Goal: Transaction & Acquisition: Purchase product/service

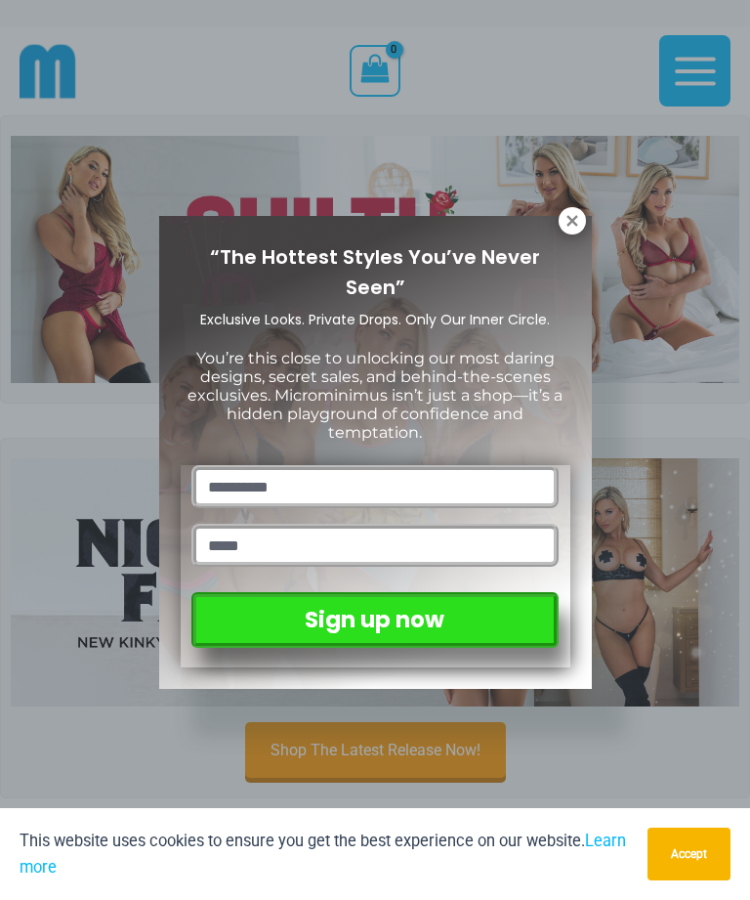
click at [570, 229] on icon at bounding box center [573, 221] width 18 height 18
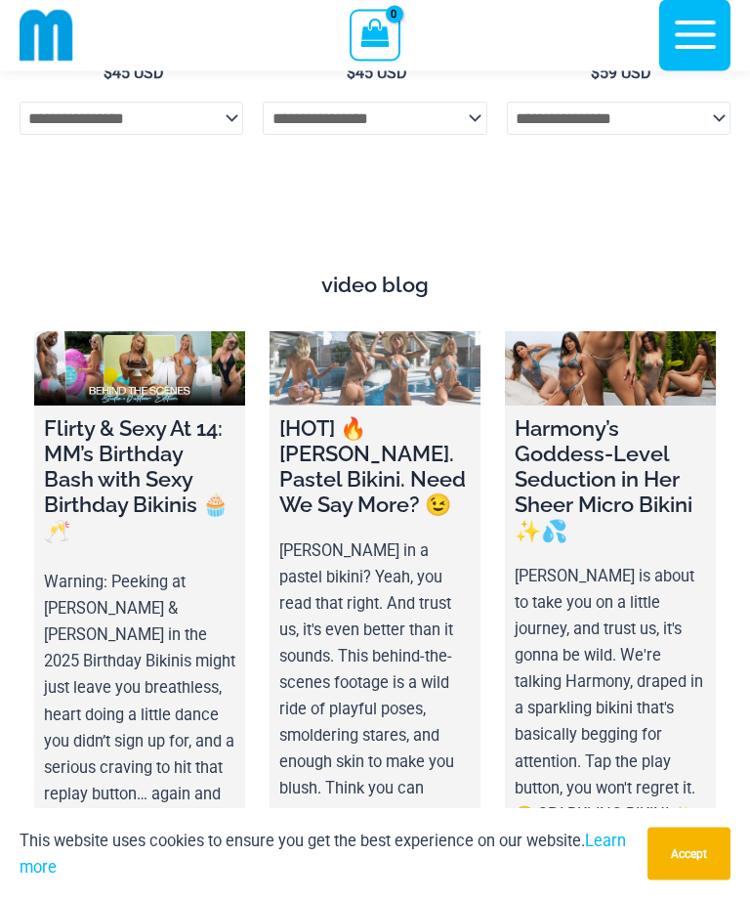
scroll to position [8051, 0]
click at [451, 331] on link at bounding box center [375, 368] width 211 height 74
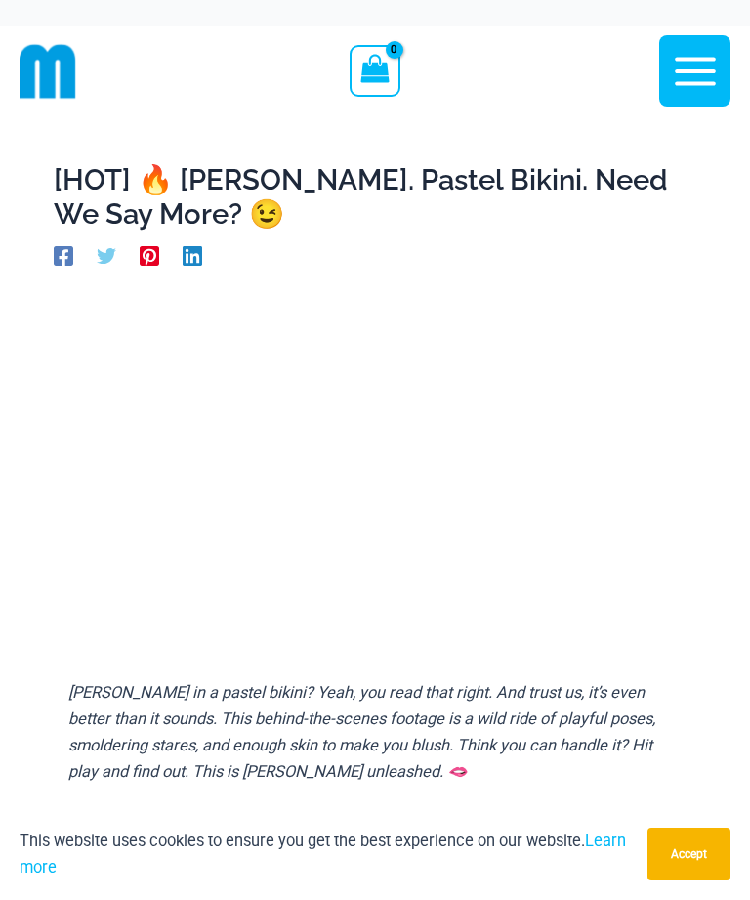
click at [708, 85] on icon "button" at bounding box center [695, 71] width 49 height 49
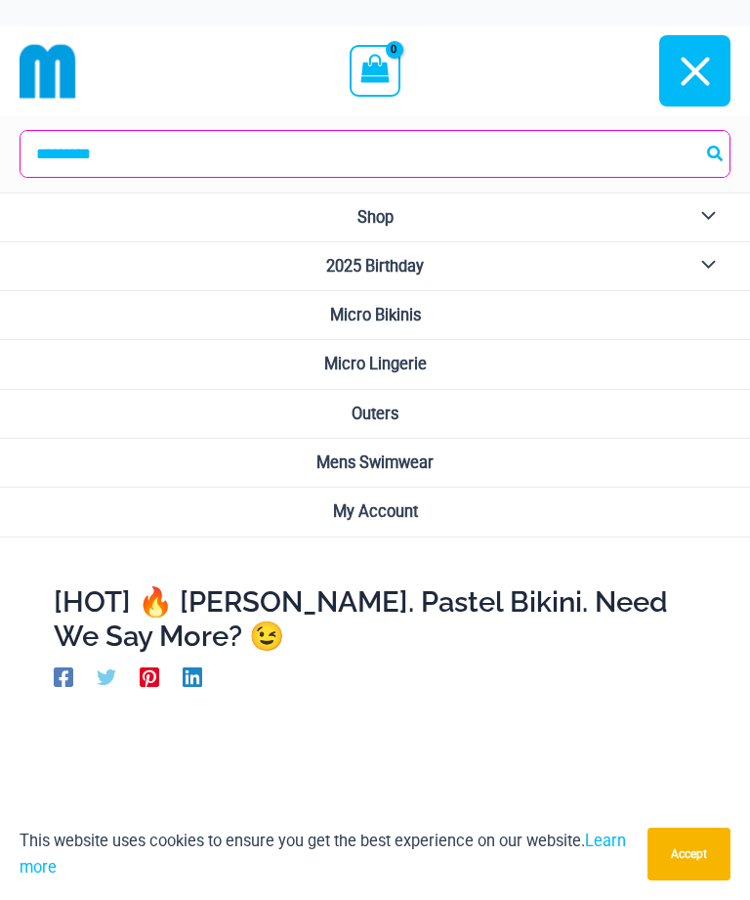
click at [460, 341] on link "Micro Lingerie" at bounding box center [375, 364] width 750 height 49
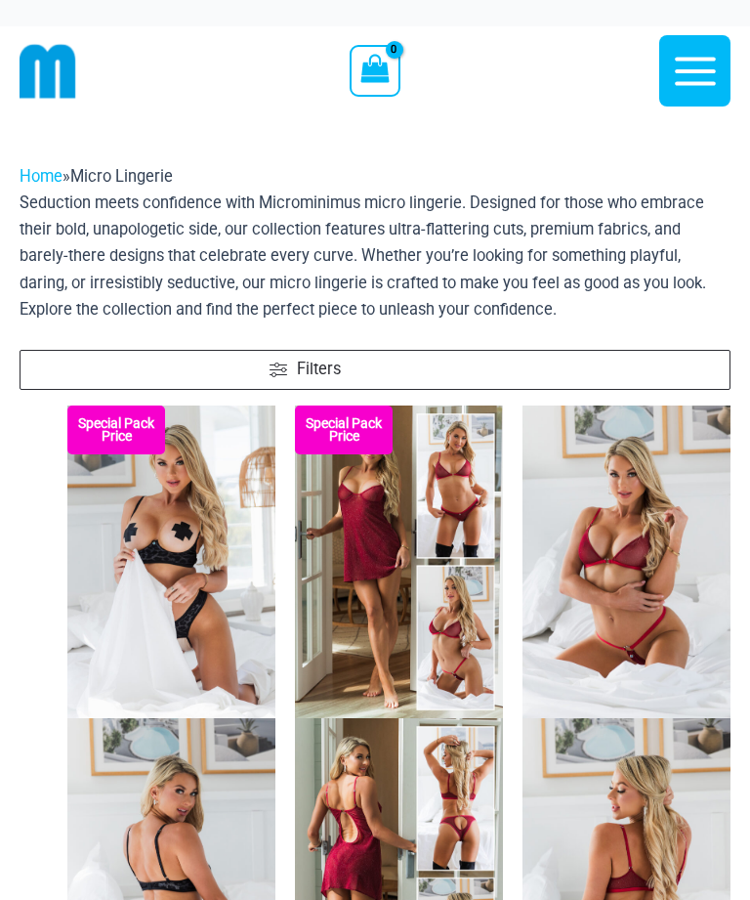
click at [712, 67] on icon "button" at bounding box center [695, 71] width 49 height 49
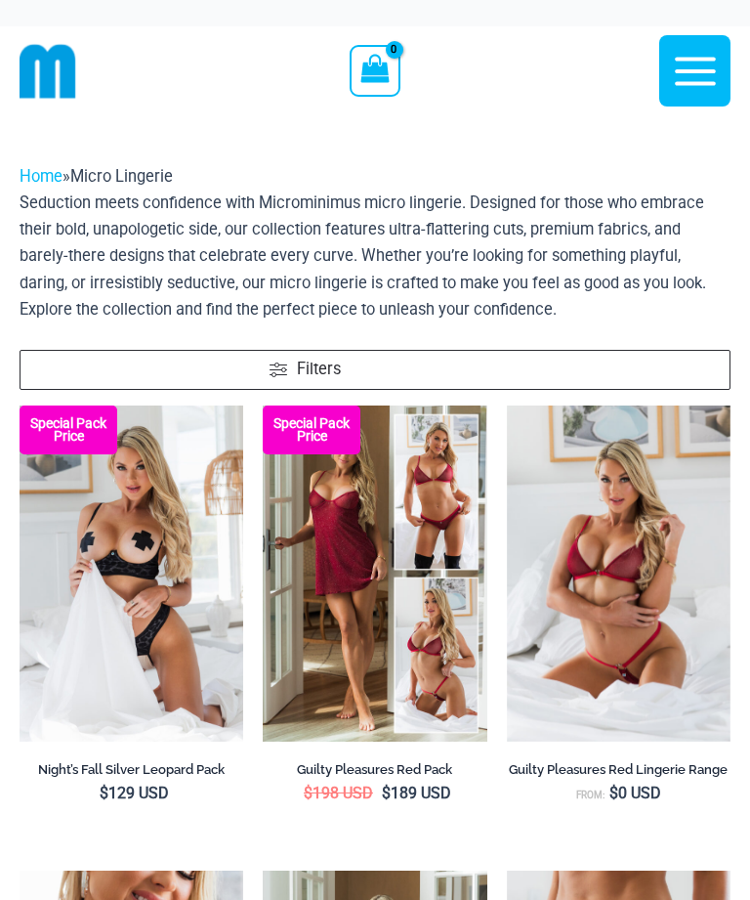
click at [695, 73] on icon "button" at bounding box center [695, 71] width 49 height 49
click at [715, 82] on icon "button" at bounding box center [695, 71] width 41 height 28
click at [712, 77] on icon "button" at bounding box center [695, 71] width 49 height 49
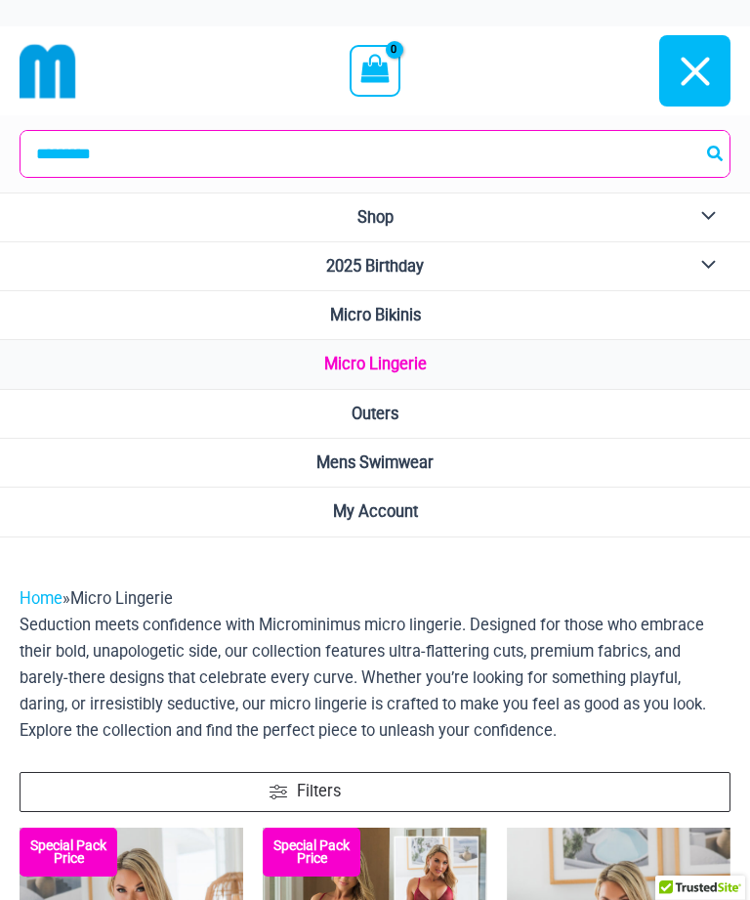
click at [719, 70] on icon "button" at bounding box center [695, 71] width 49 height 49
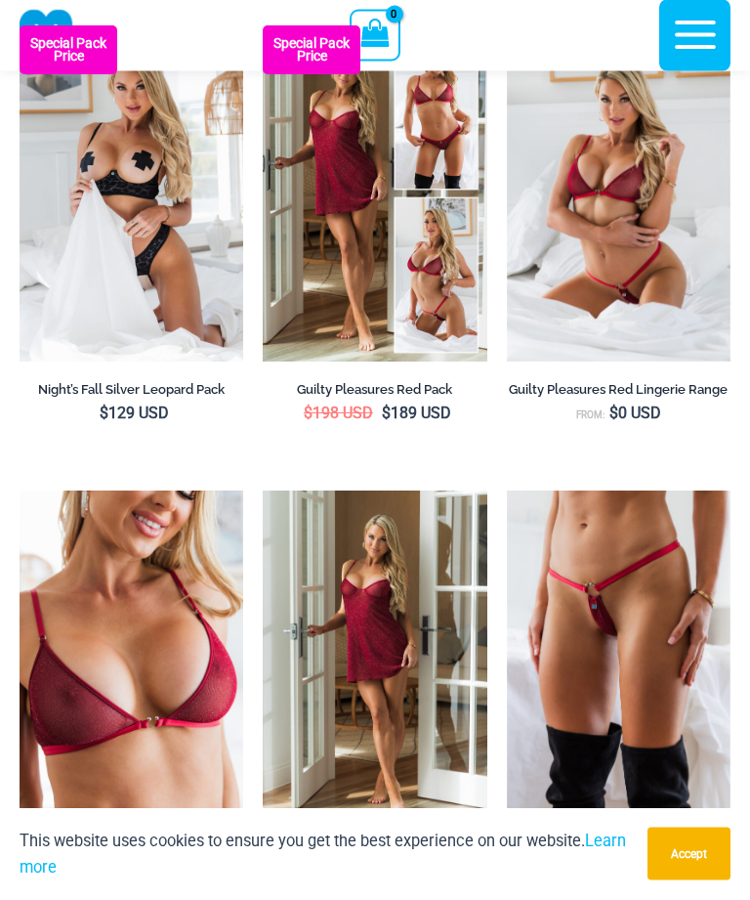
scroll to position [476, 0]
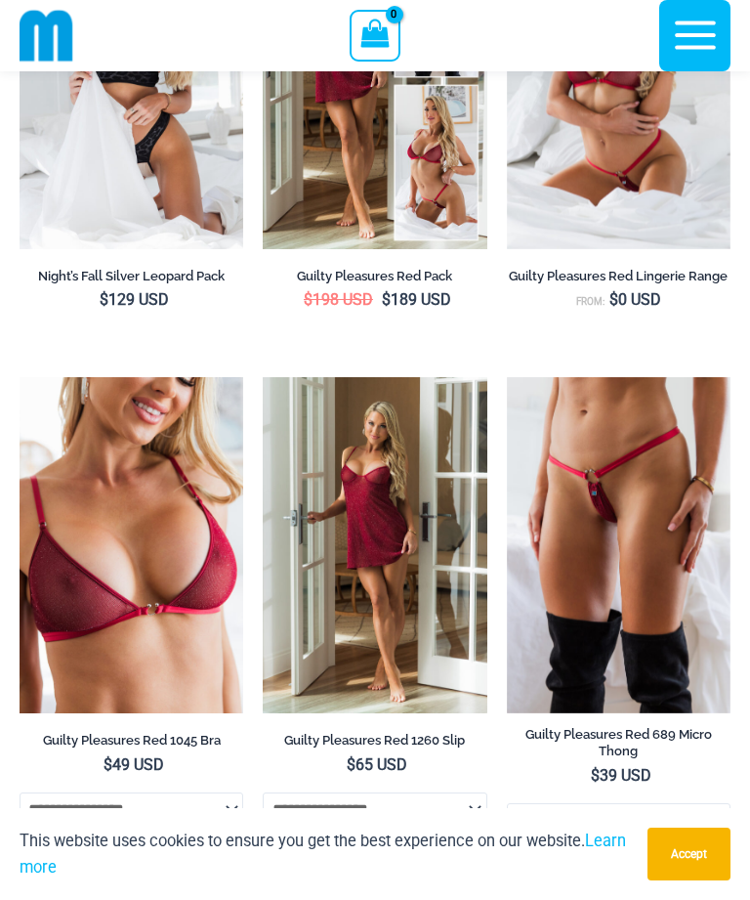
click at [507, 377] on img at bounding box center [507, 377] width 0 height 0
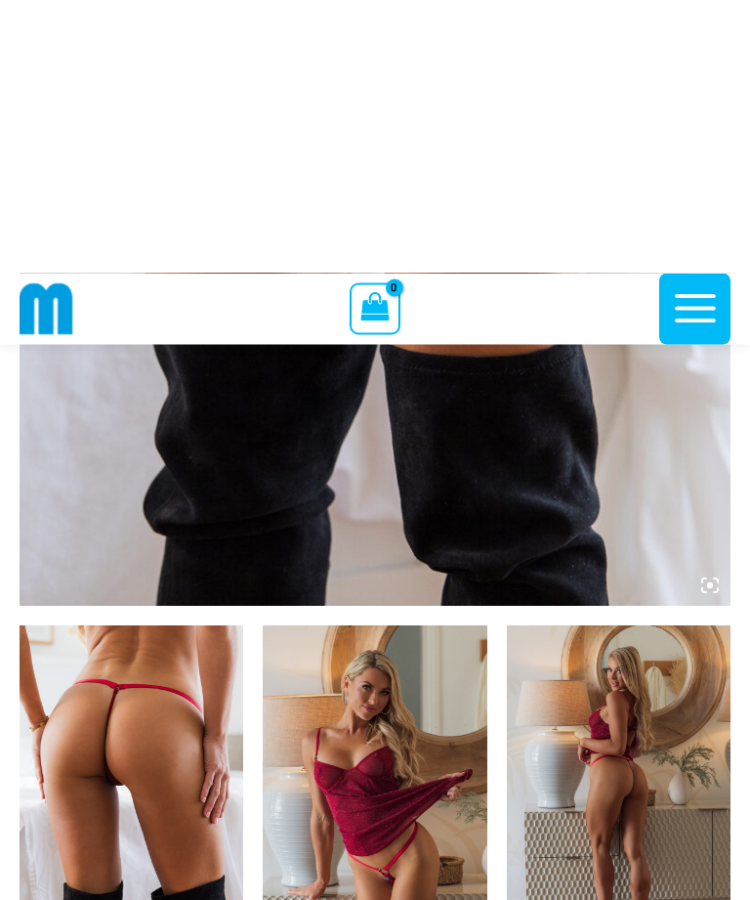
scroll to position [708, 0]
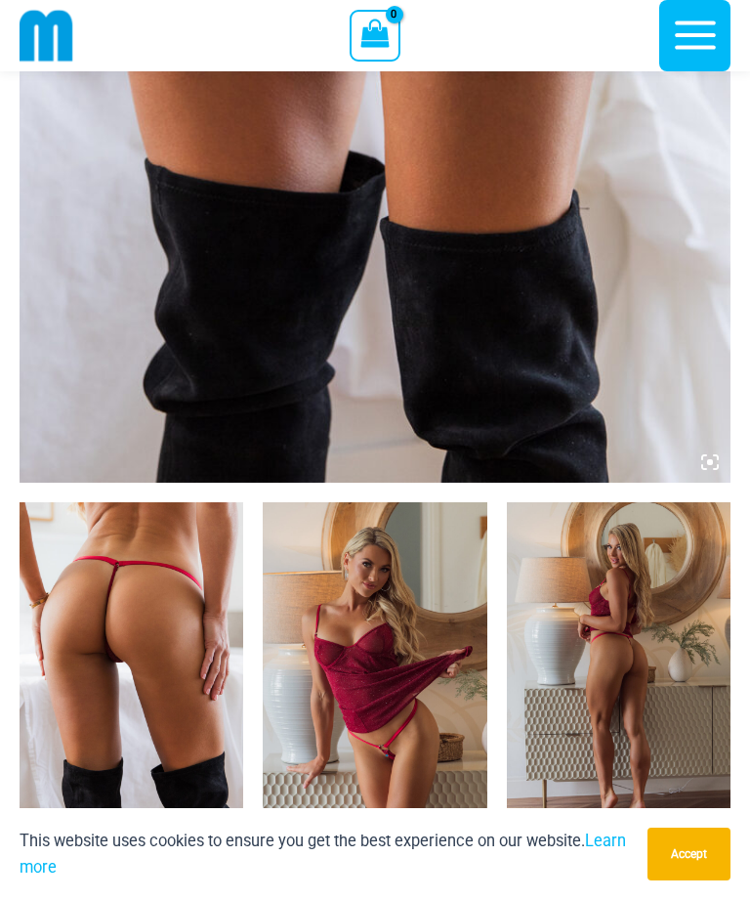
click at [238, 819] on img at bounding box center [132, 670] width 224 height 336
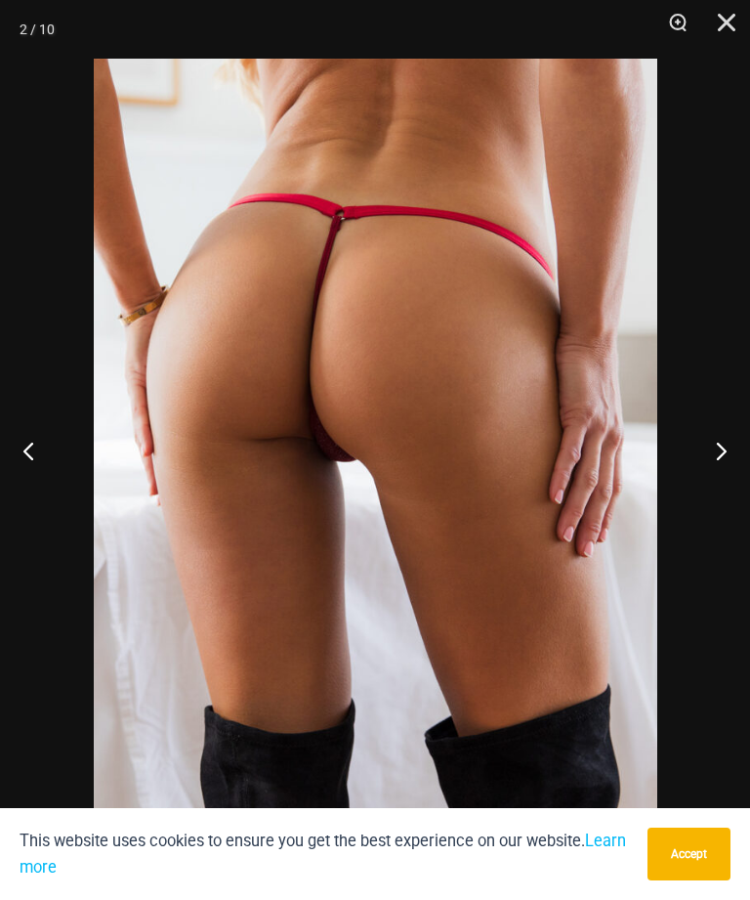
click at [745, 475] on button "Next" at bounding box center [713, 451] width 73 height 98
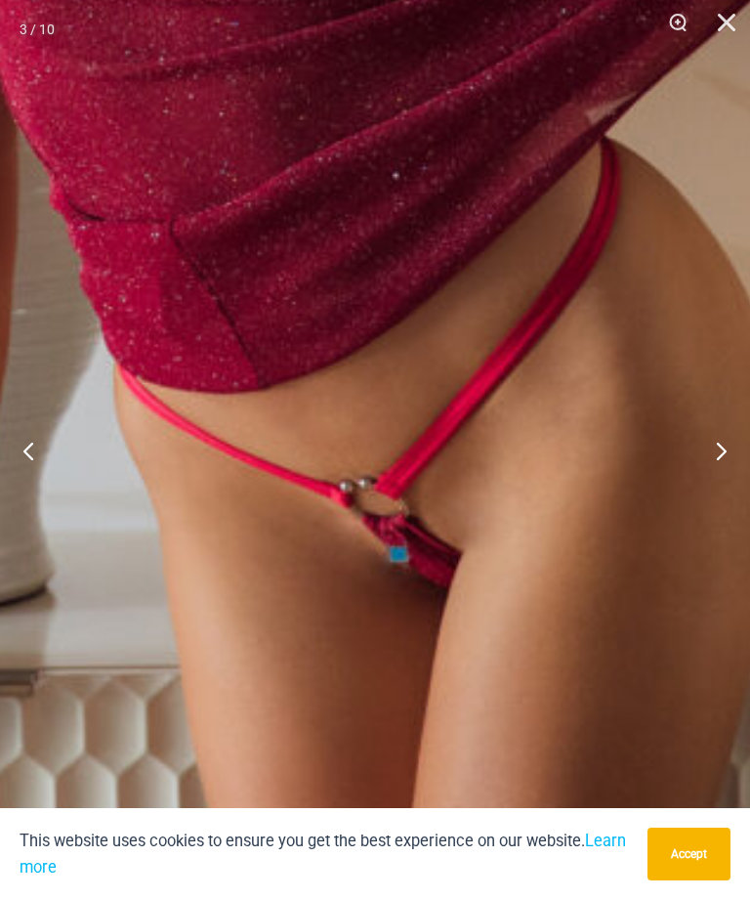
click at [710, 480] on button "Next" at bounding box center [713, 451] width 73 height 98
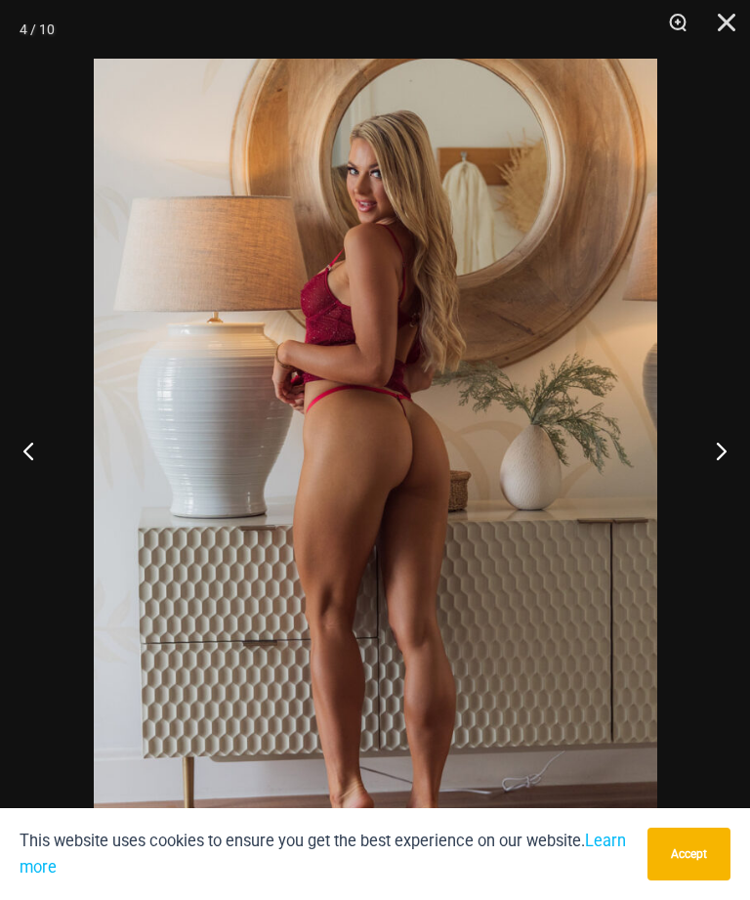
click at [719, 498] on button "Next" at bounding box center [713, 451] width 73 height 98
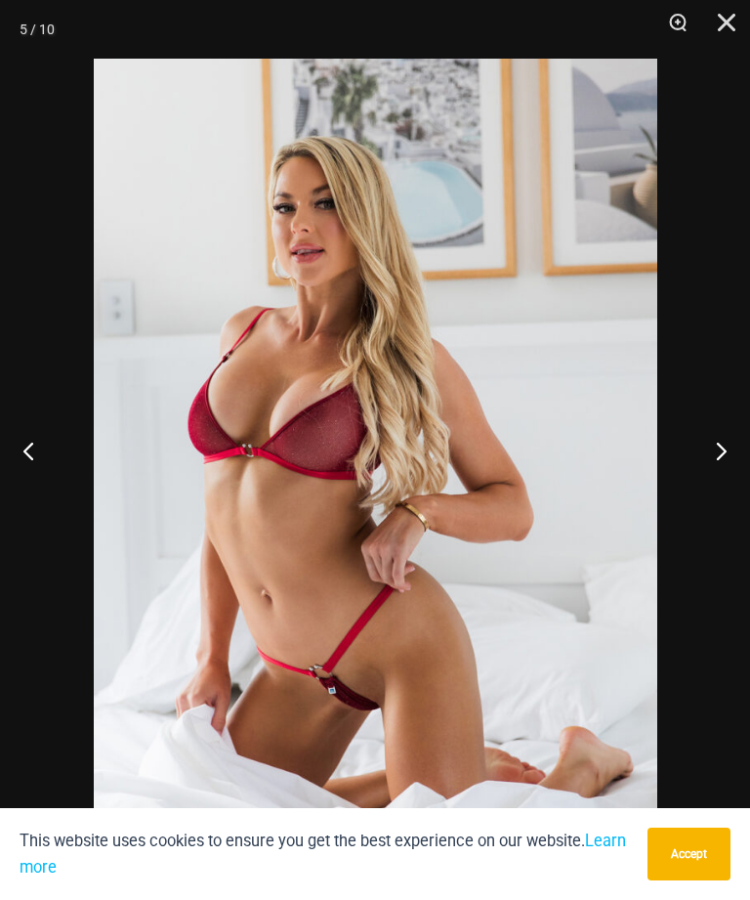
click at [720, 494] on button "Next" at bounding box center [713, 451] width 73 height 98
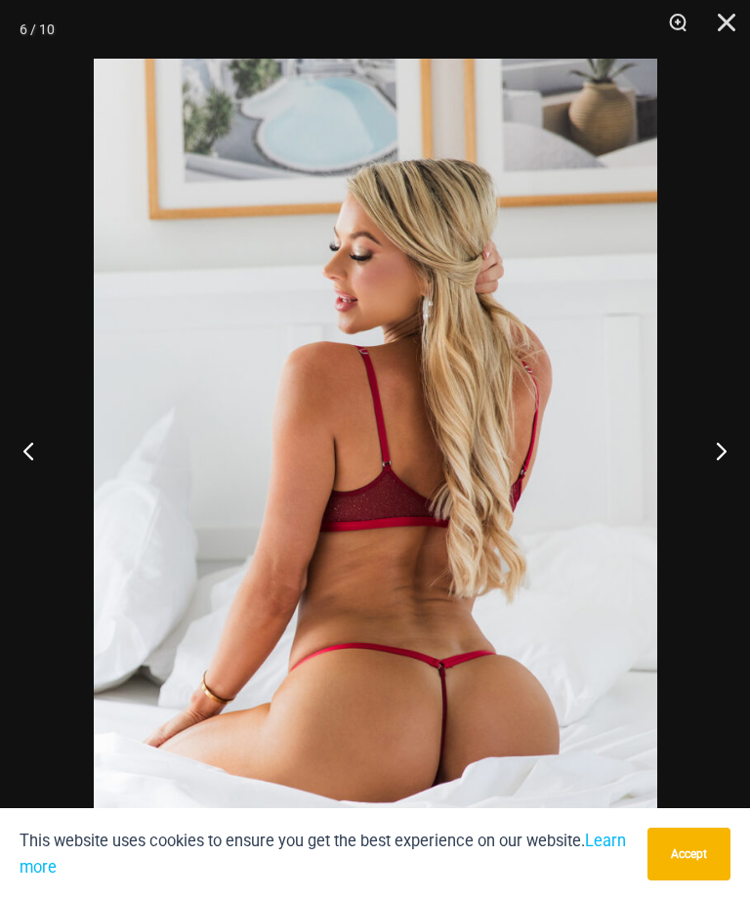
click at [715, 481] on button "Next" at bounding box center [713, 451] width 73 height 98
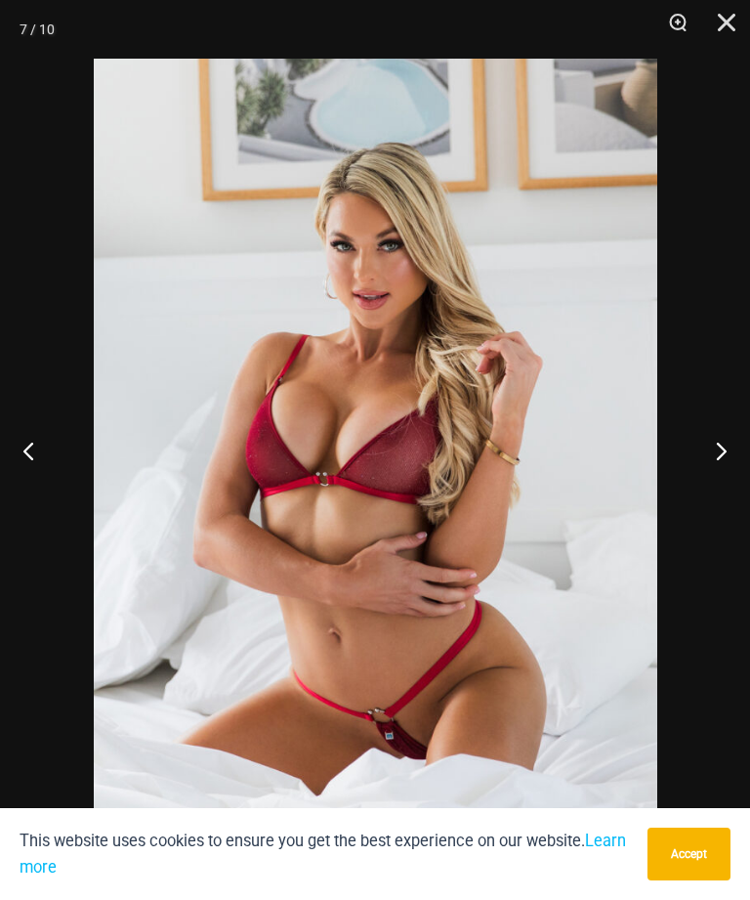
click at [718, 483] on button "Next" at bounding box center [713, 451] width 73 height 98
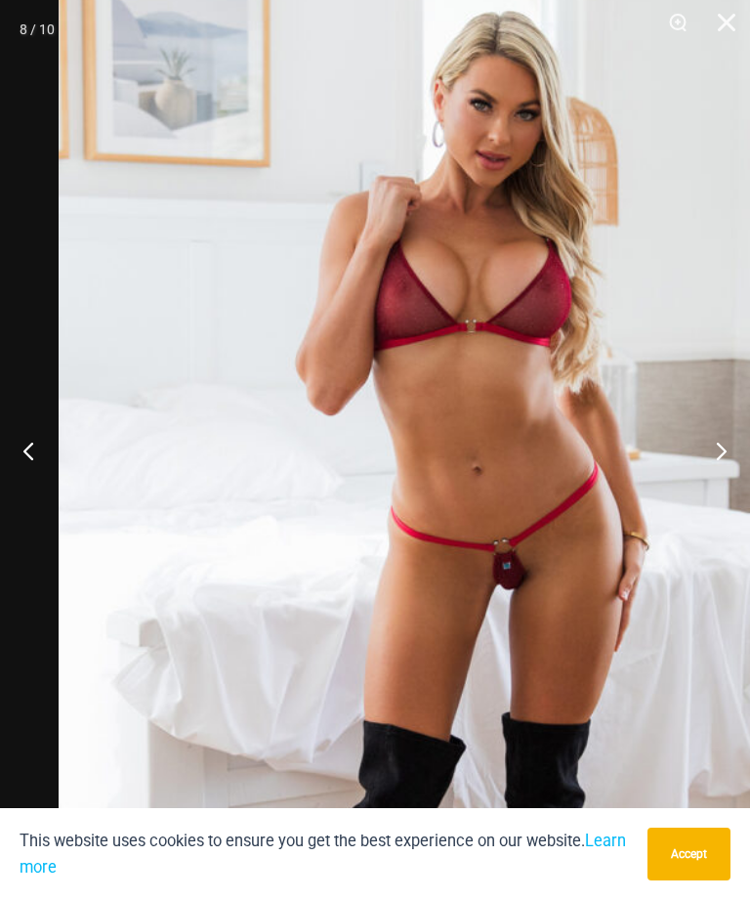
click at [728, 468] on button "Next" at bounding box center [713, 451] width 73 height 98
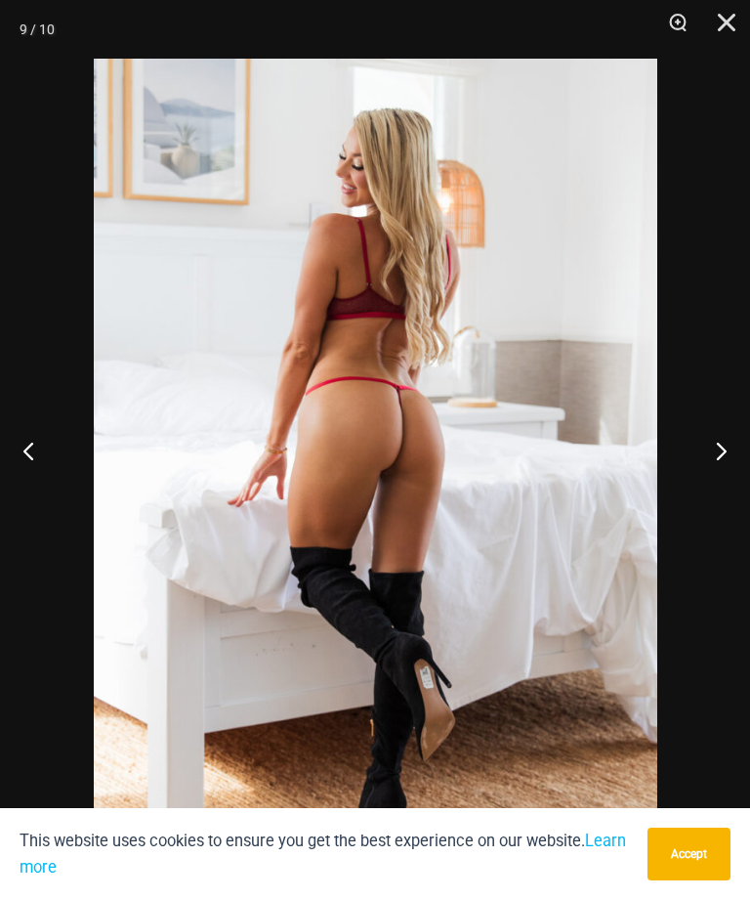
click at [748, 493] on button "Next" at bounding box center [713, 451] width 73 height 98
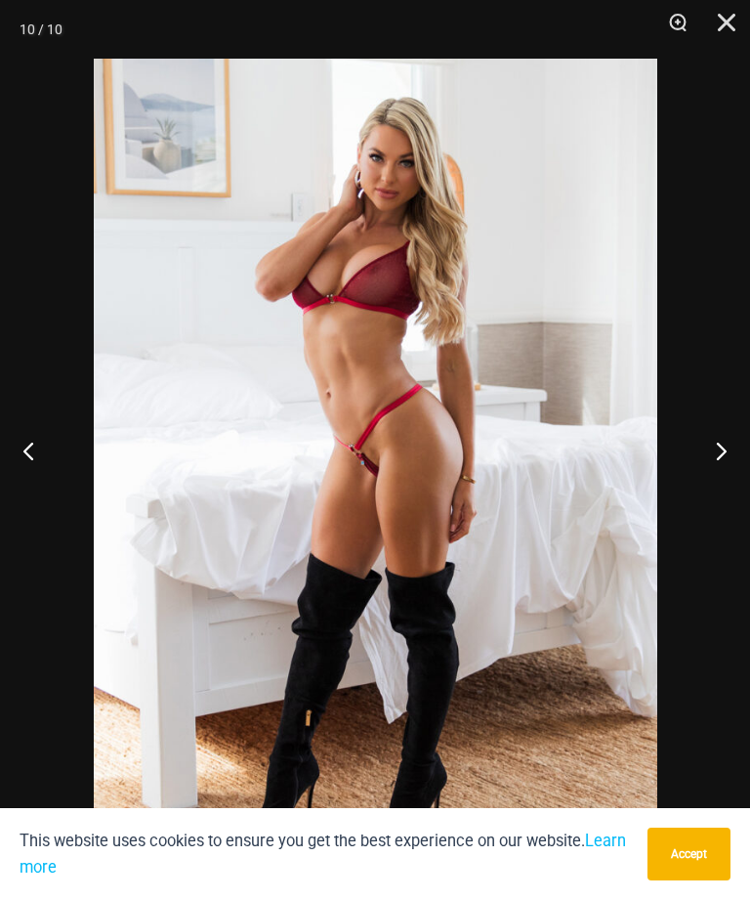
click at [746, 492] on button "Next" at bounding box center [713, 451] width 73 height 98
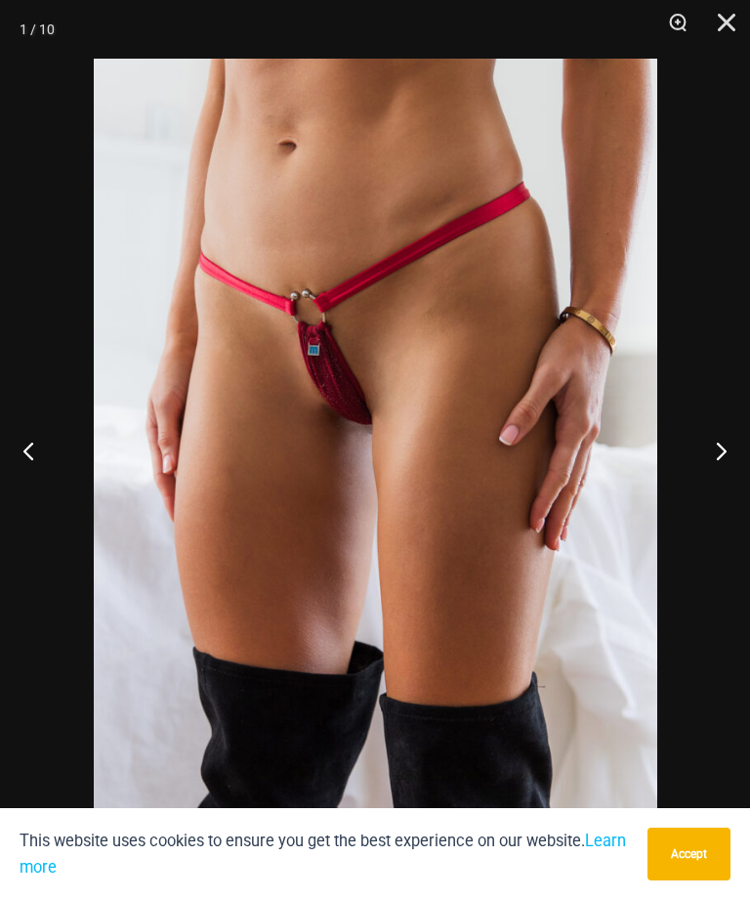
click at [741, 488] on button "Next" at bounding box center [713, 451] width 73 height 98
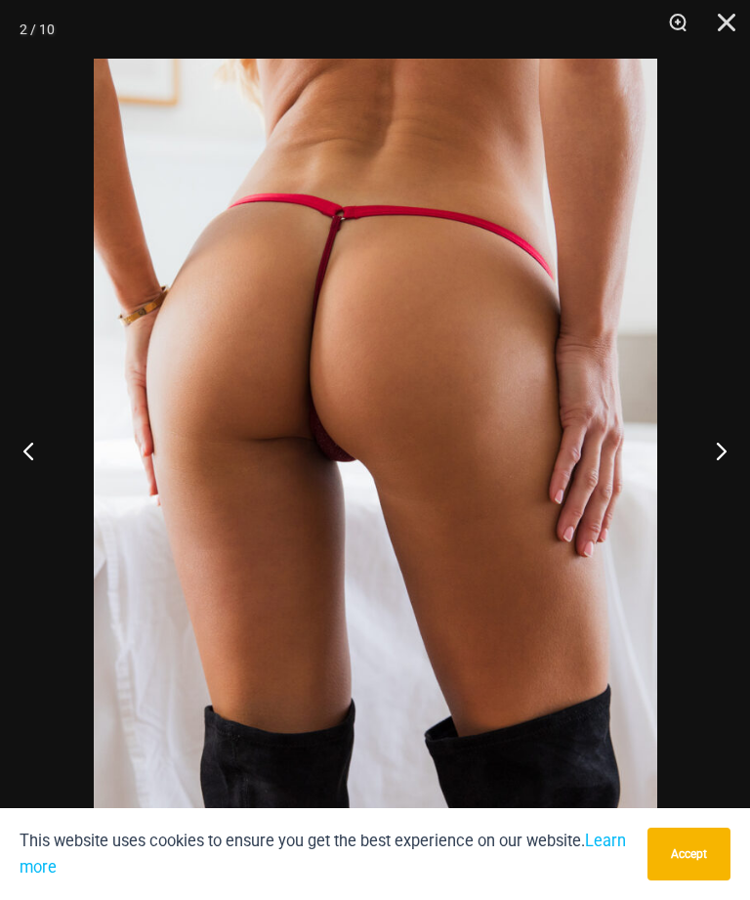
click at [730, 470] on button "Next" at bounding box center [713, 451] width 73 height 98
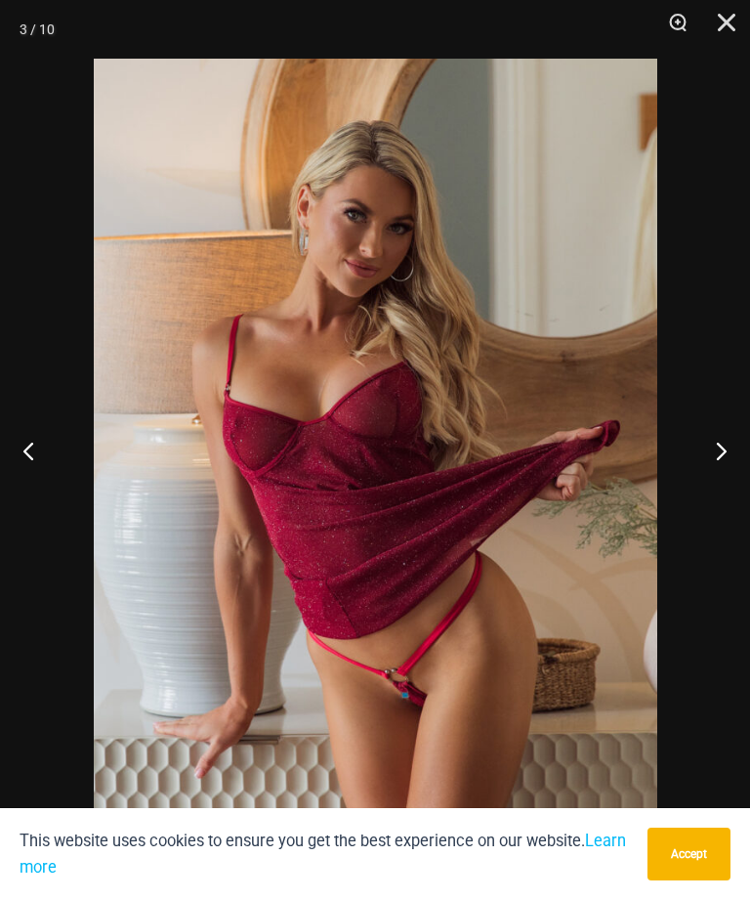
click at [717, 479] on button "Next" at bounding box center [713, 451] width 73 height 98
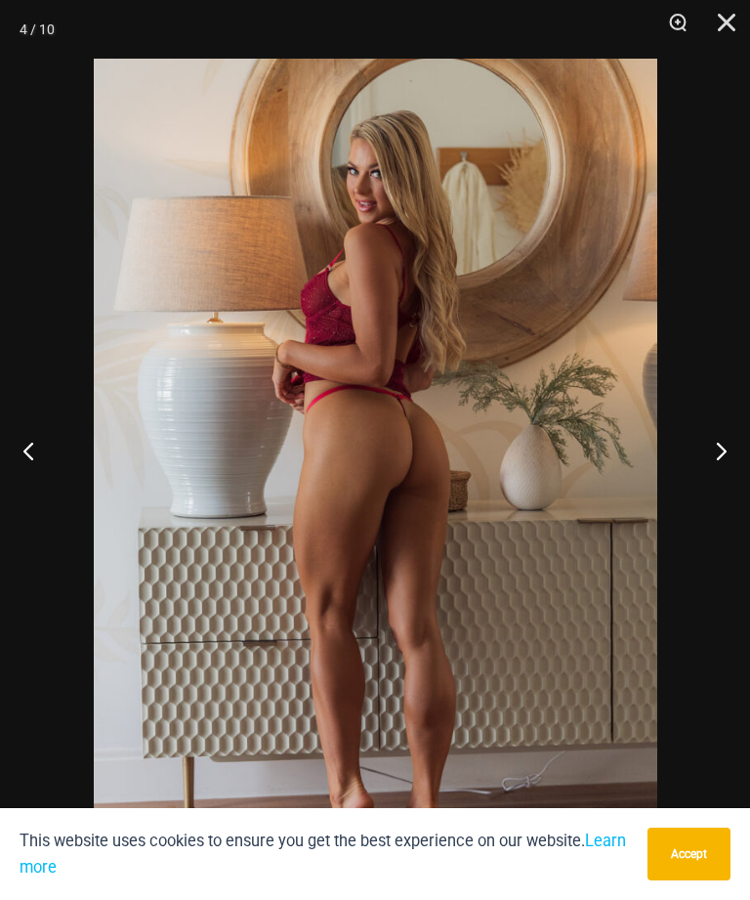
click at [724, 499] on button "Next" at bounding box center [713, 451] width 73 height 98
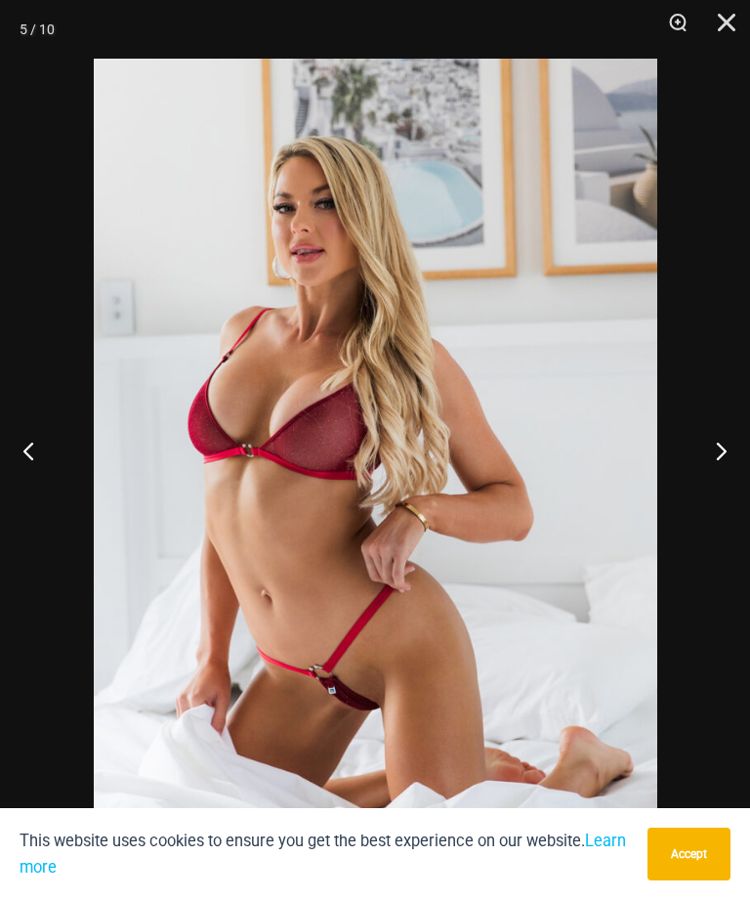
click at [745, 499] on button "Next" at bounding box center [713, 451] width 73 height 98
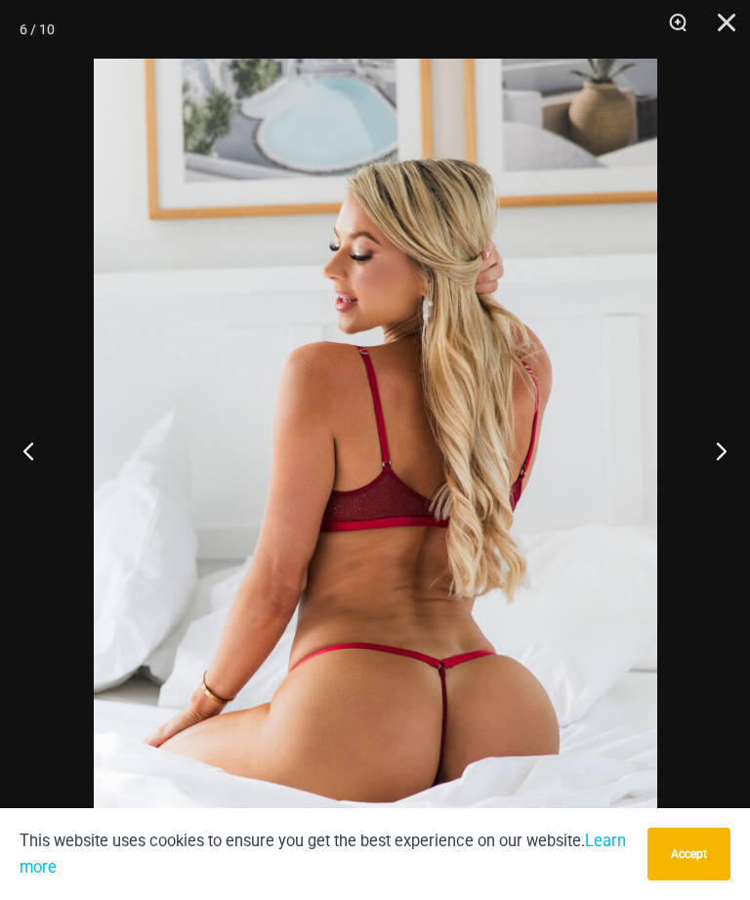
click at [731, 477] on button "Next" at bounding box center [713, 451] width 73 height 98
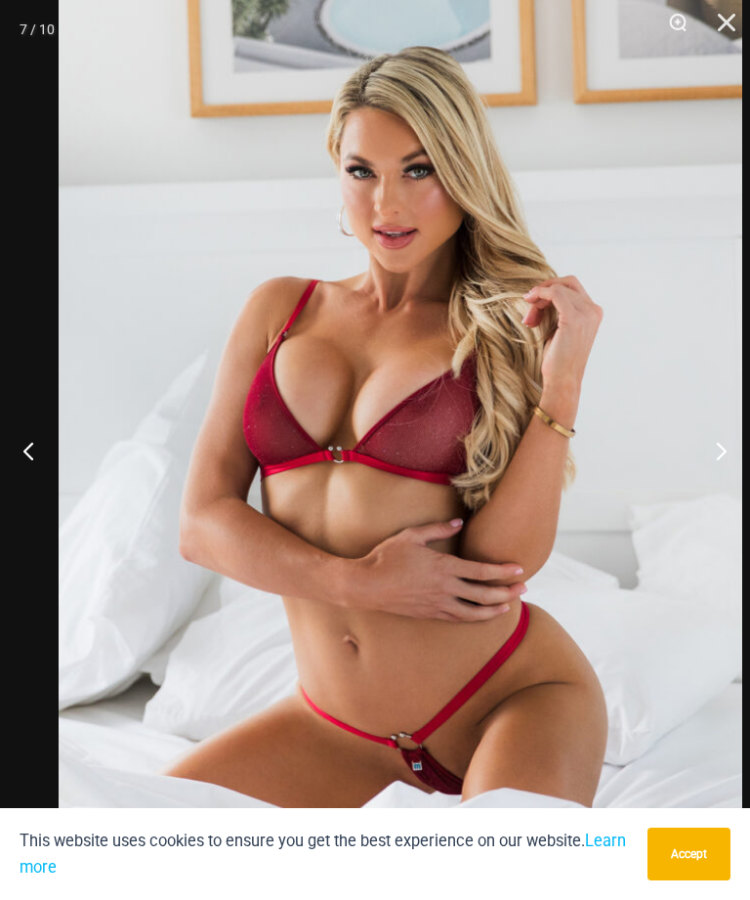
click at [85, 476] on img at bounding box center [401, 456] width 684 height 1025
click at [70, 476] on img at bounding box center [401, 456] width 684 height 1025
click at [56, 476] on button "Previous" at bounding box center [36, 451] width 73 height 98
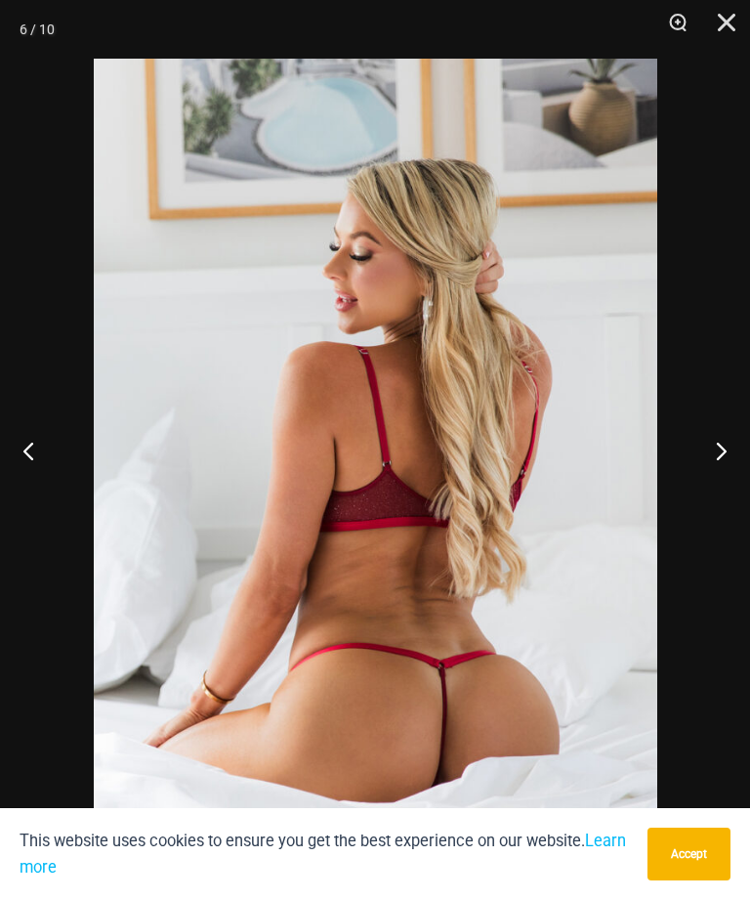
click at [46, 489] on button "Previous" at bounding box center [36, 451] width 73 height 98
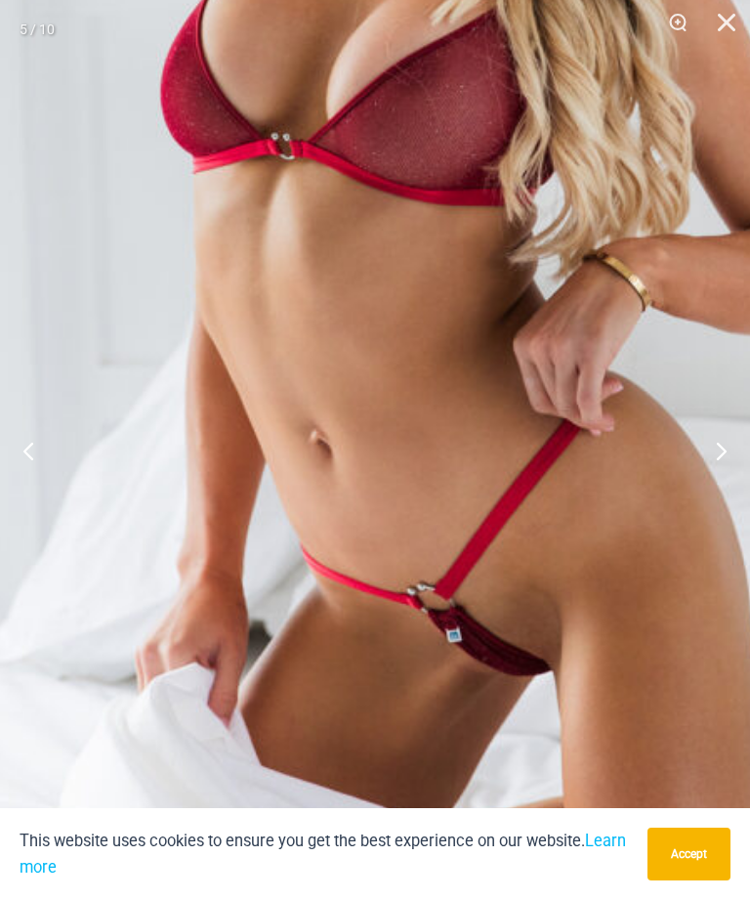
click at [616, 623] on img at bounding box center [543, 209] width 1148 height 1722
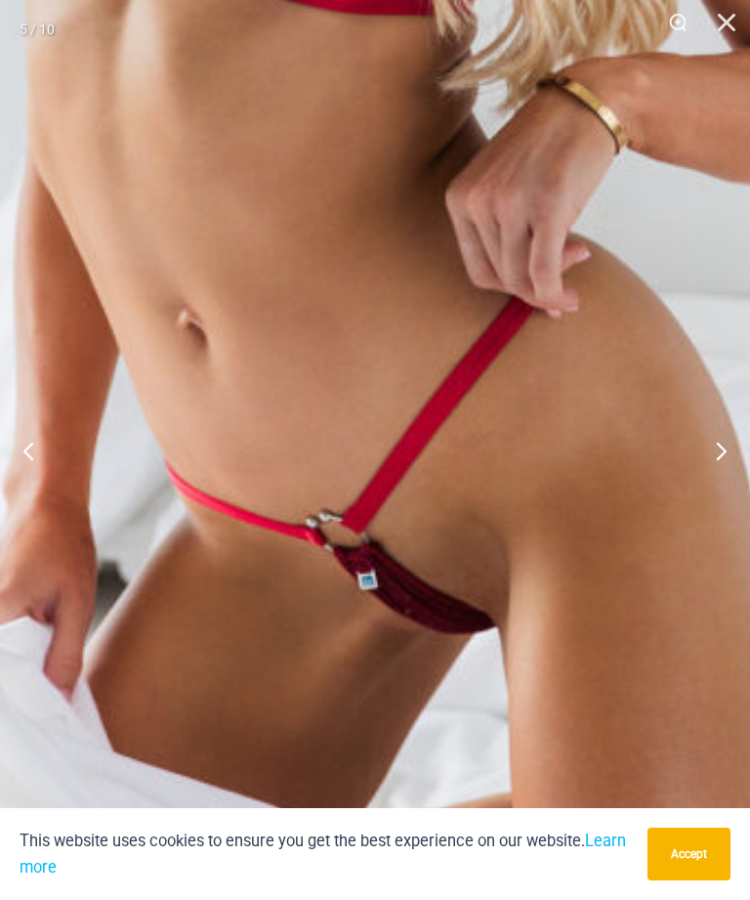
click at [702, 459] on button "Next" at bounding box center [713, 451] width 73 height 98
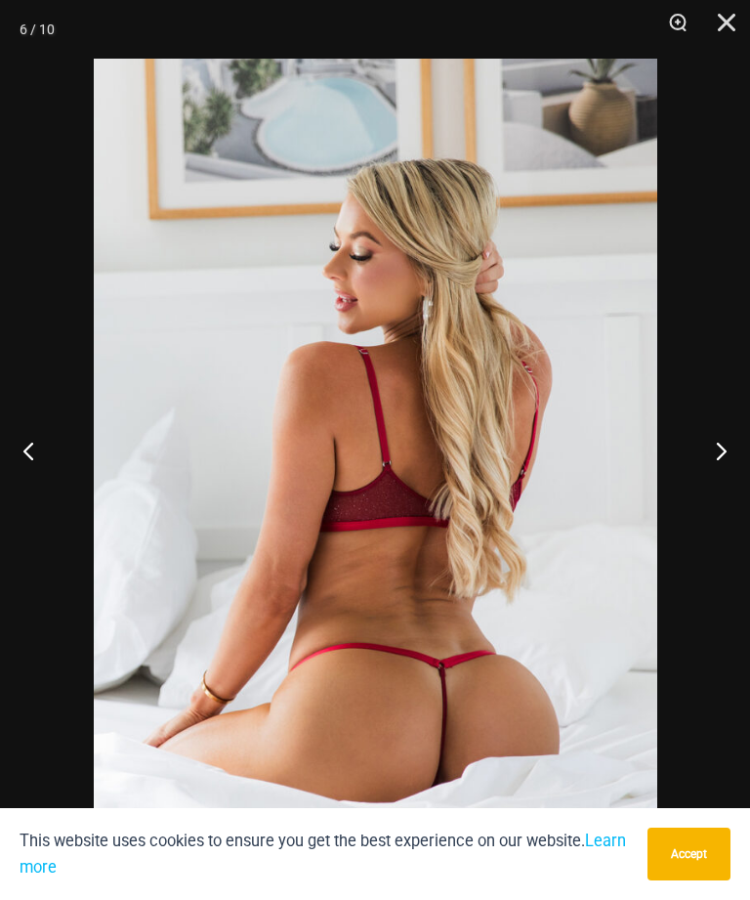
click at [742, 499] on button "Next" at bounding box center [713, 451] width 73 height 98
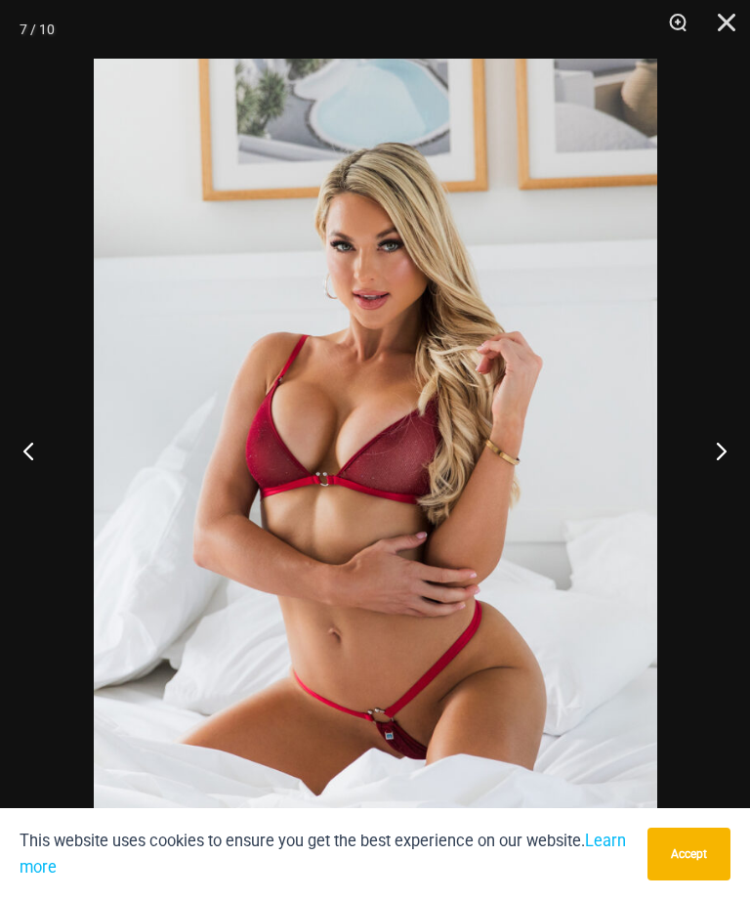
click at [735, 486] on button "Next" at bounding box center [713, 451] width 73 height 98
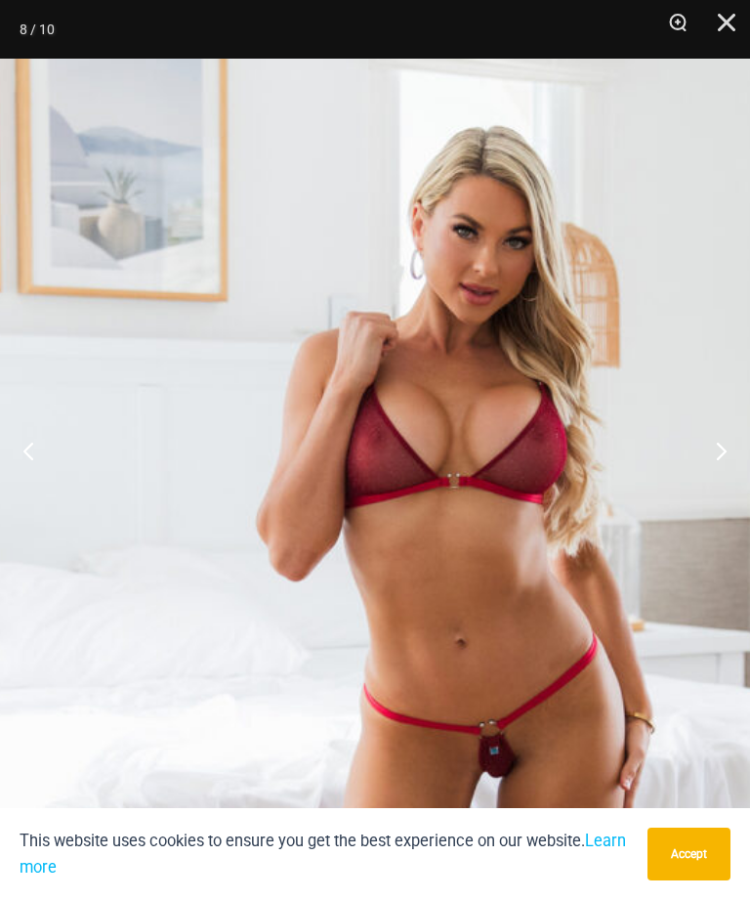
click at [741, 17] on button "Close" at bounding box center [720, 29] width 49 height 59
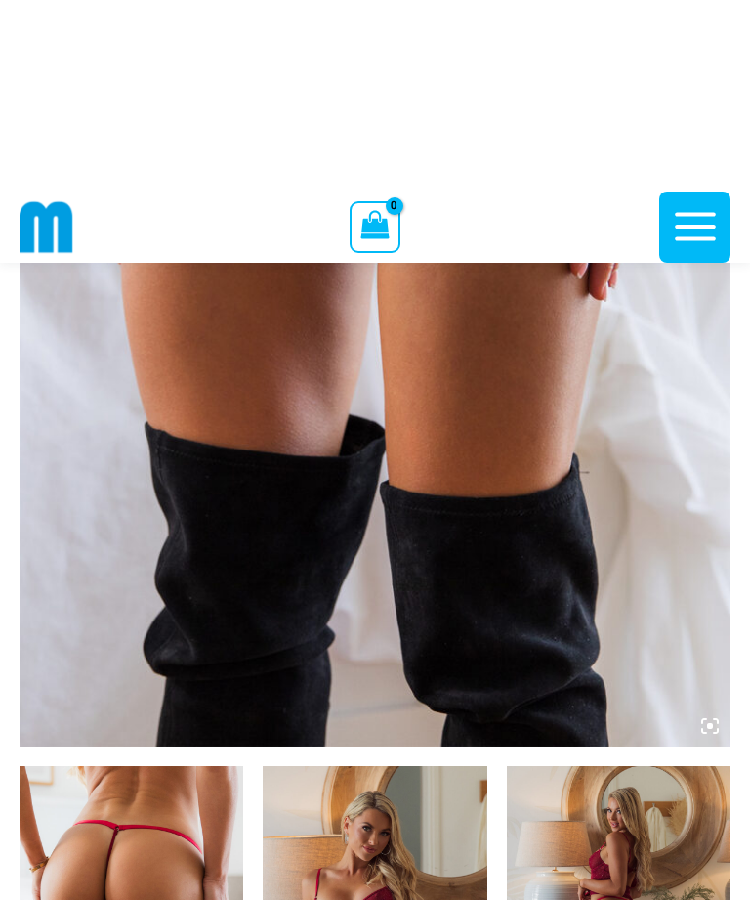
scroll to position [0, 0]
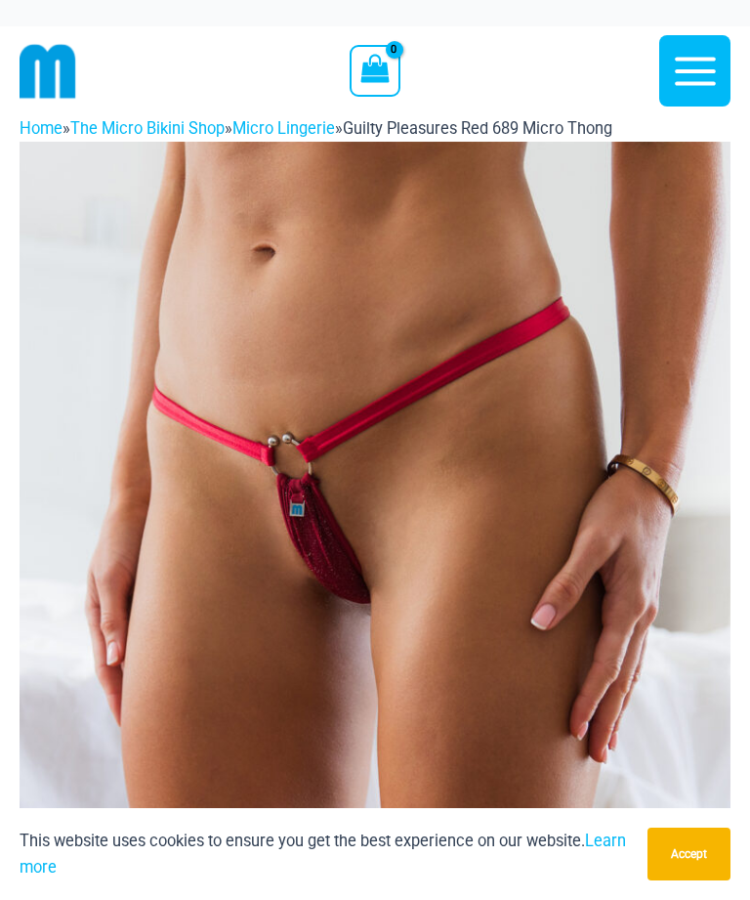
click at [723, 66] on button "Main Menu" at bounding box center [695, 70] width 71 height 71
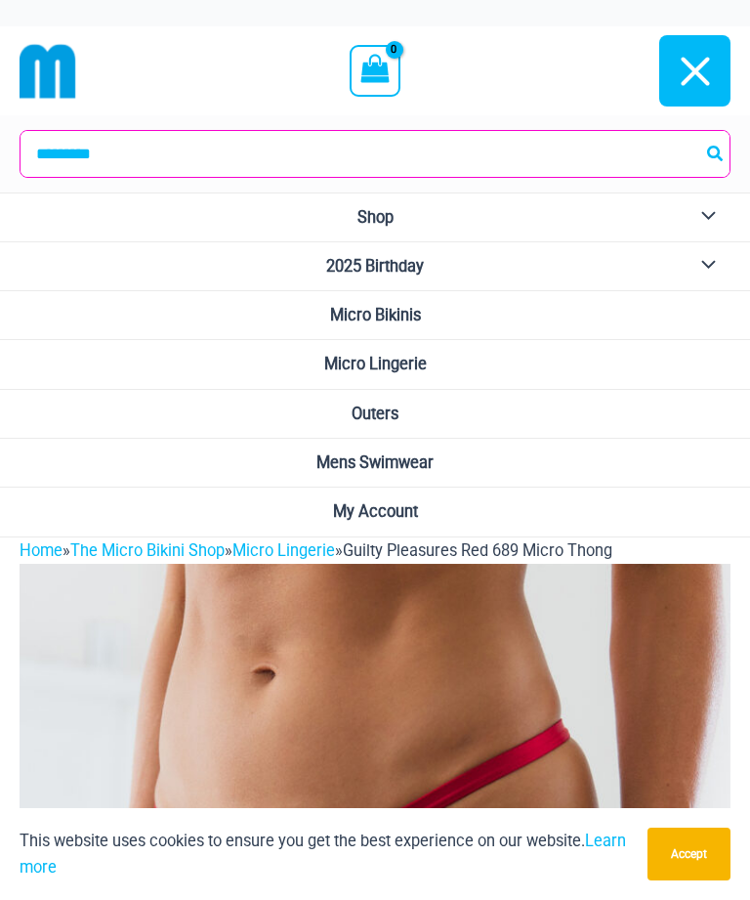
click at [431, 330] on link "Micro Bikinis" at bounding box center [375, 315] width 750 height 49
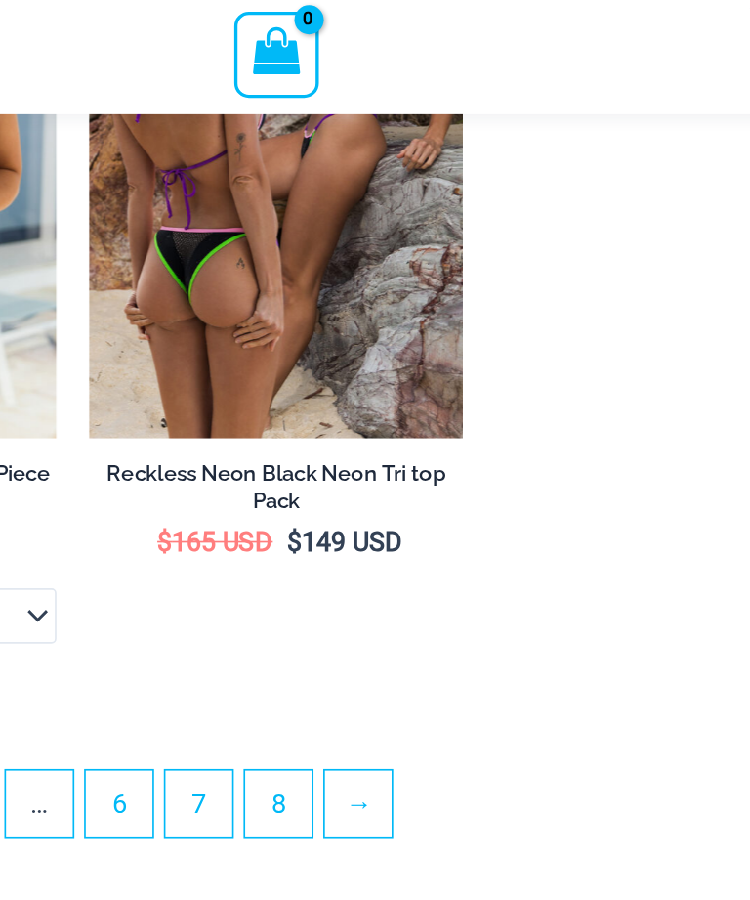
scroll to position [5789, 0]
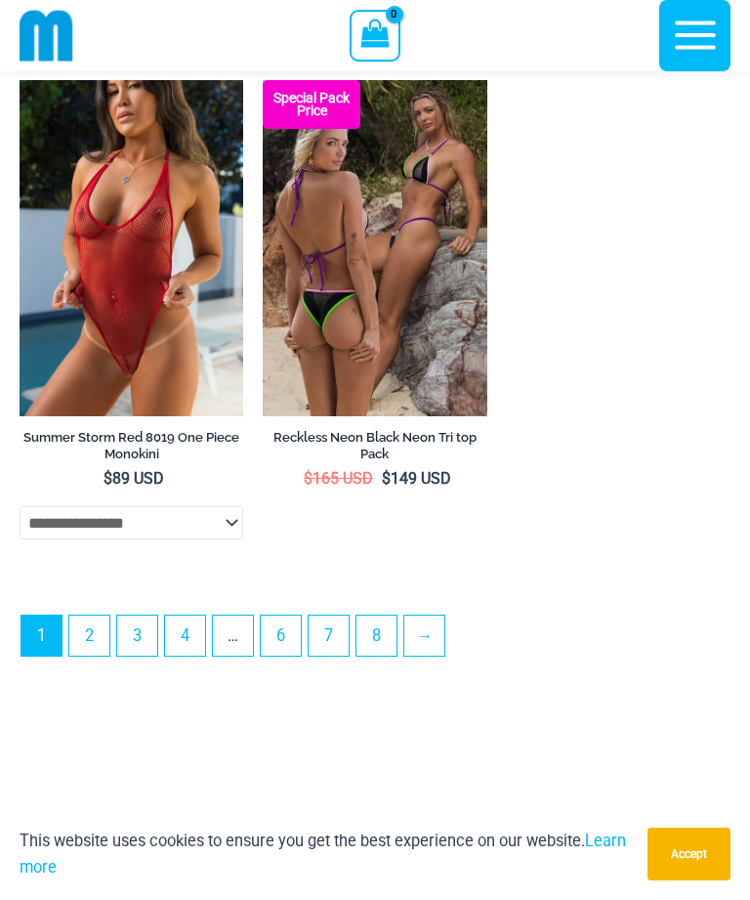
click at [109, 656] on link "2" at bounding box center [89, 636] width 40 height 40
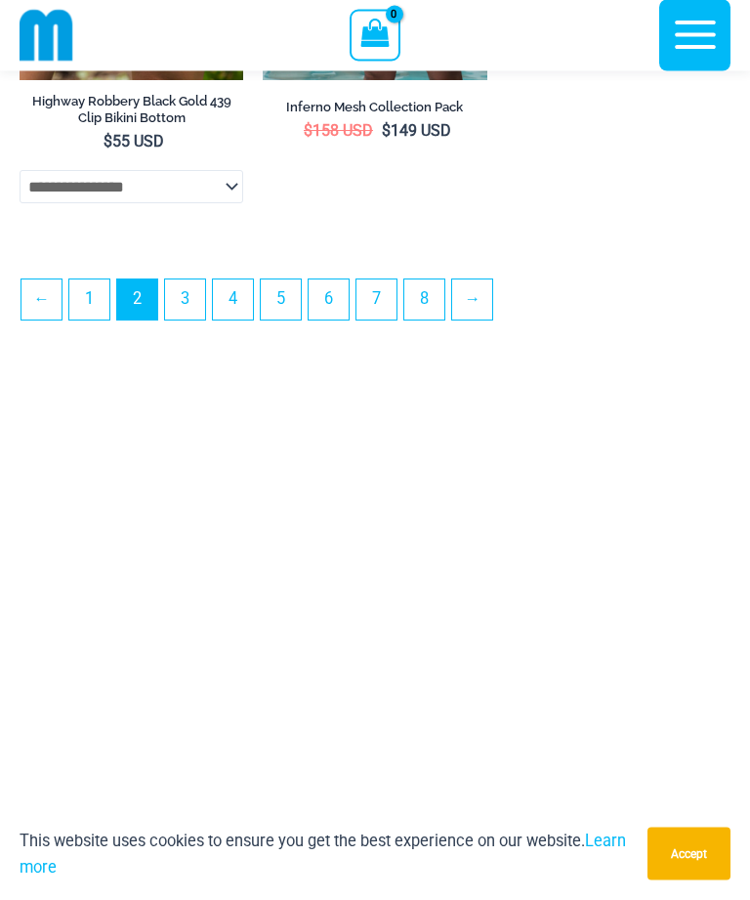
scroll to position [5638, 0]
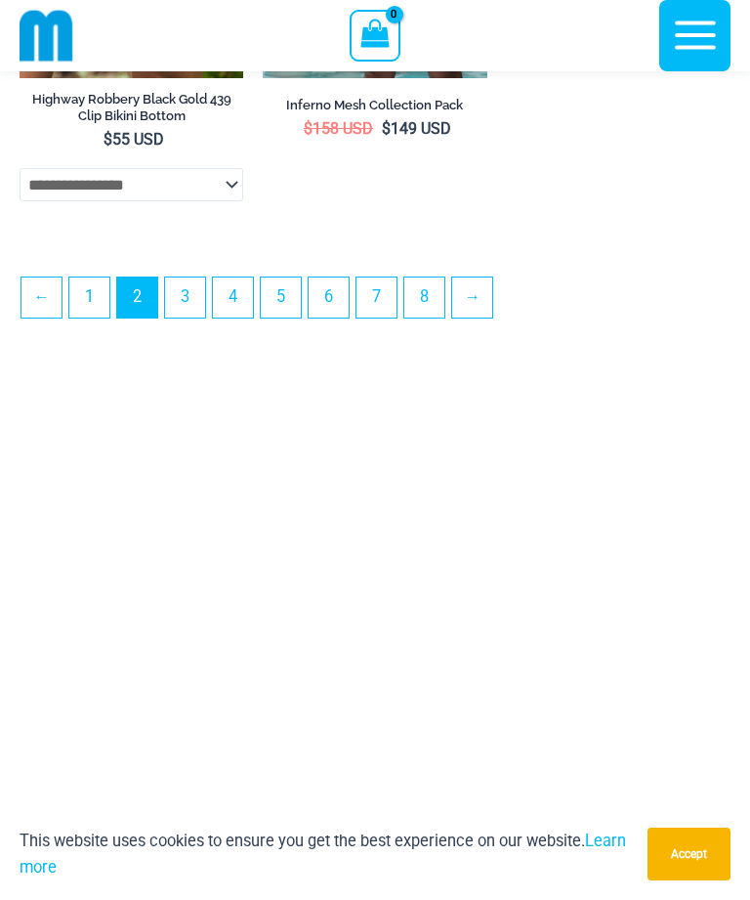
click at [196, 318] on link "3" at bounding box center [185, 298] width 40 height 40
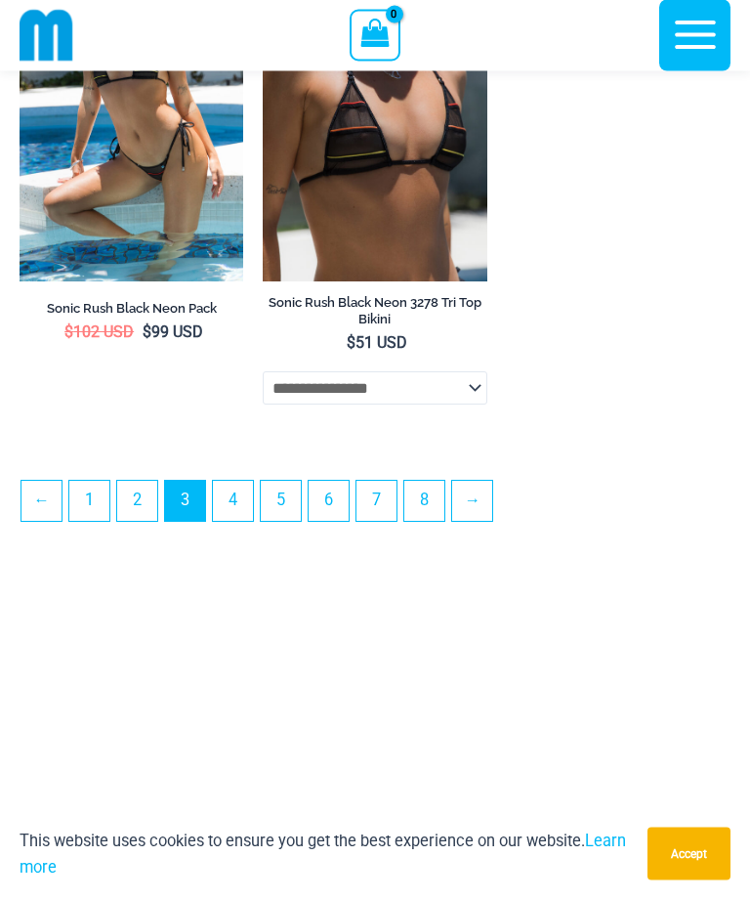
scroll to position [5470, 0]
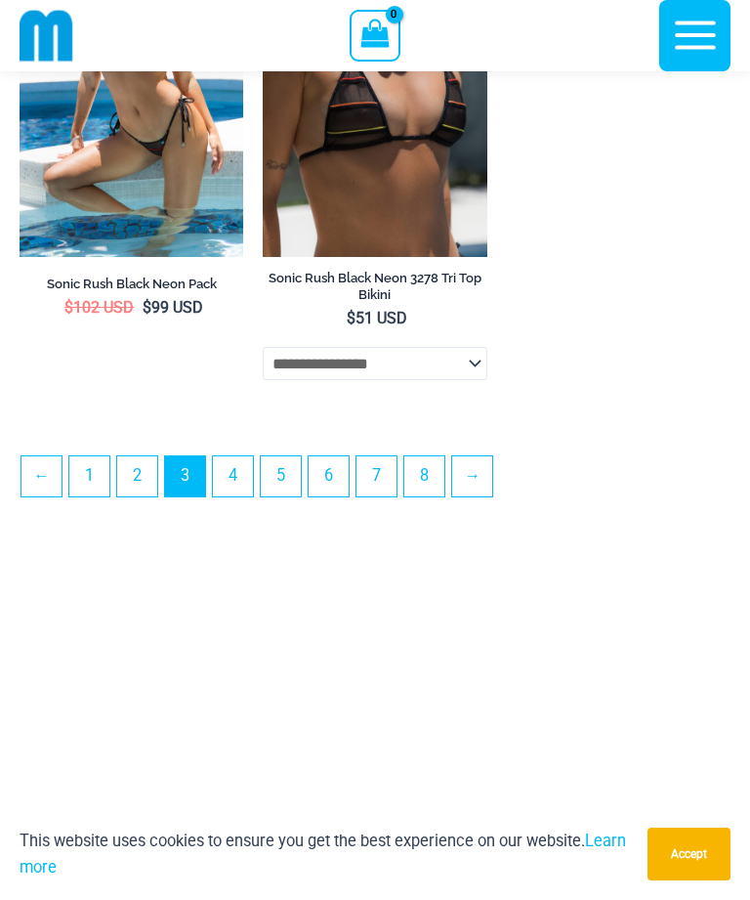
click at [246, 496] on link "4" at bounding box center [233, 476] width 40 height 40
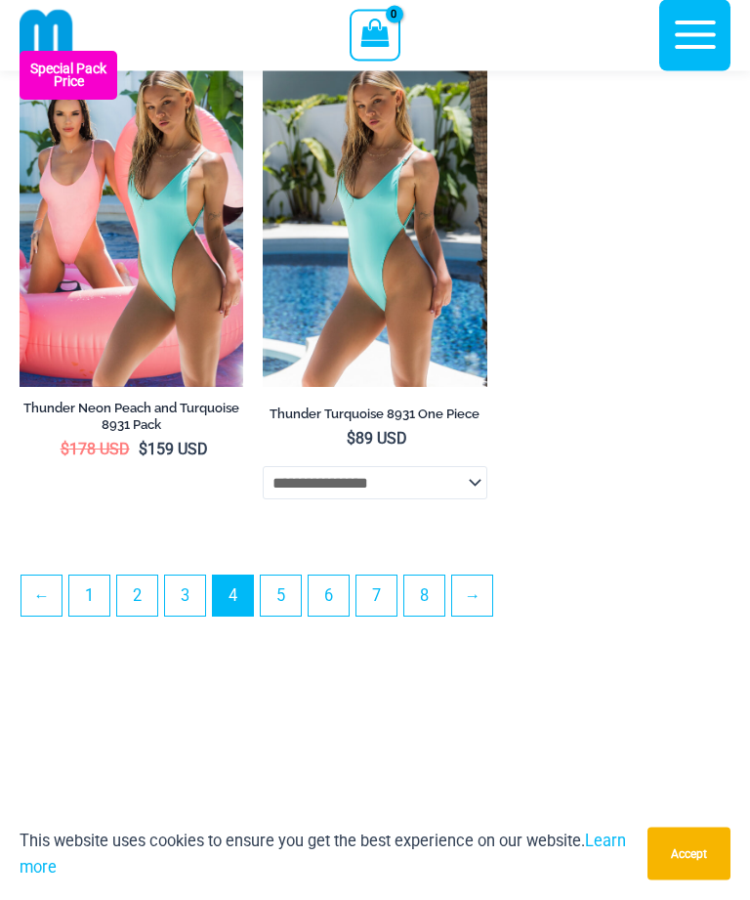
scroll to position [5152, 0]
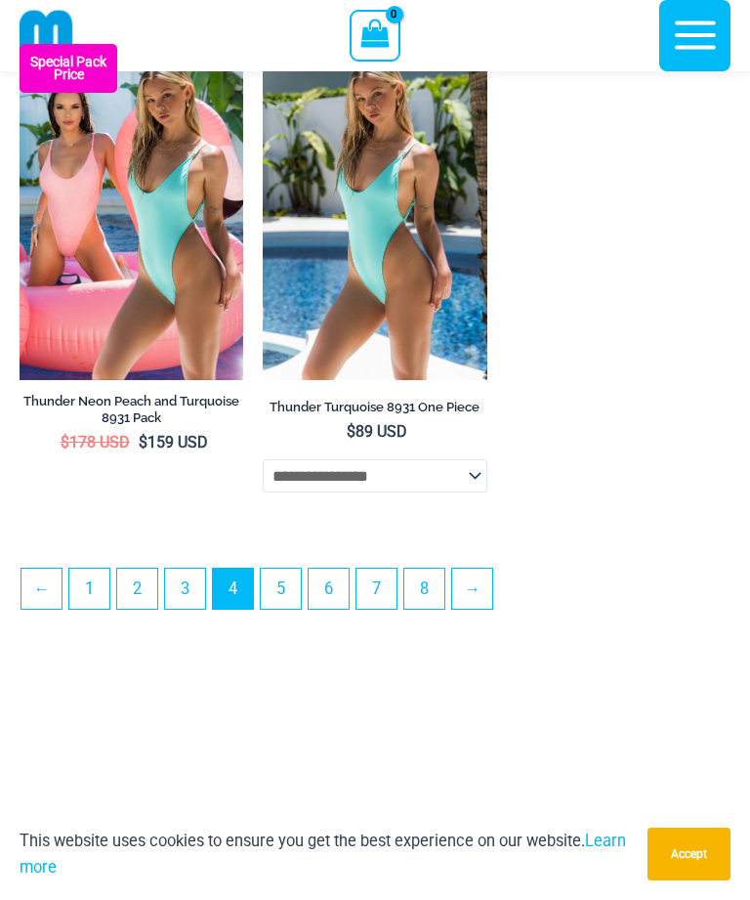
click at [292, 605] on link "5" at bounding box center [281, 589] width 40 height 40
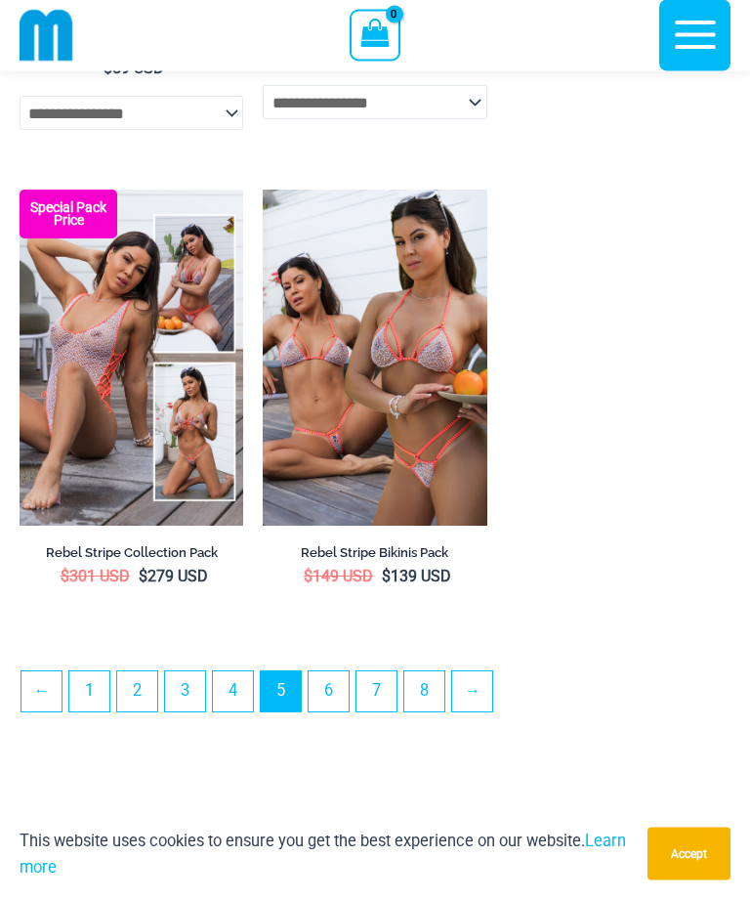
scroll to position [5191, 0]
click at [331, 711] on link "6" at bounding box center [329, 691] width 40 height 40
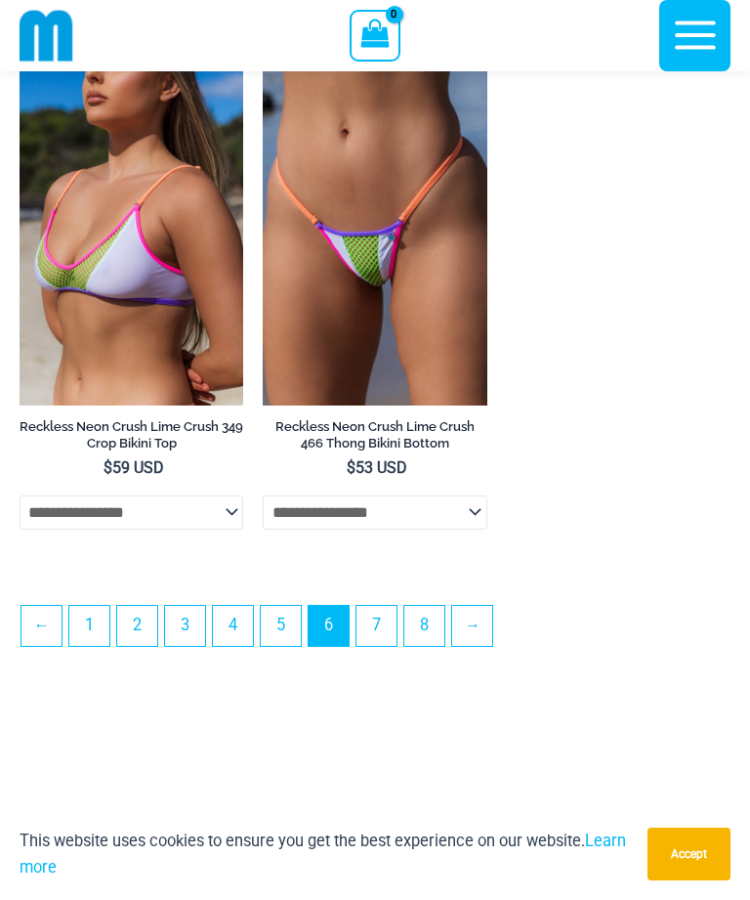
scroll to position [5254, 0]
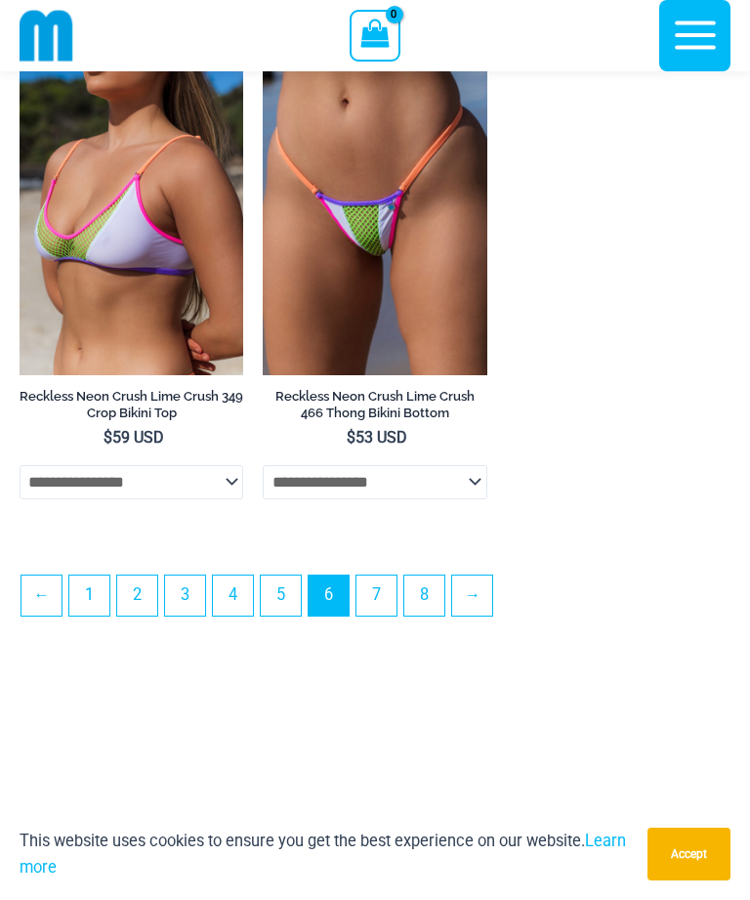
click at [388, 614] on link "7" at bounding box center [377, 596] width 40 height 40
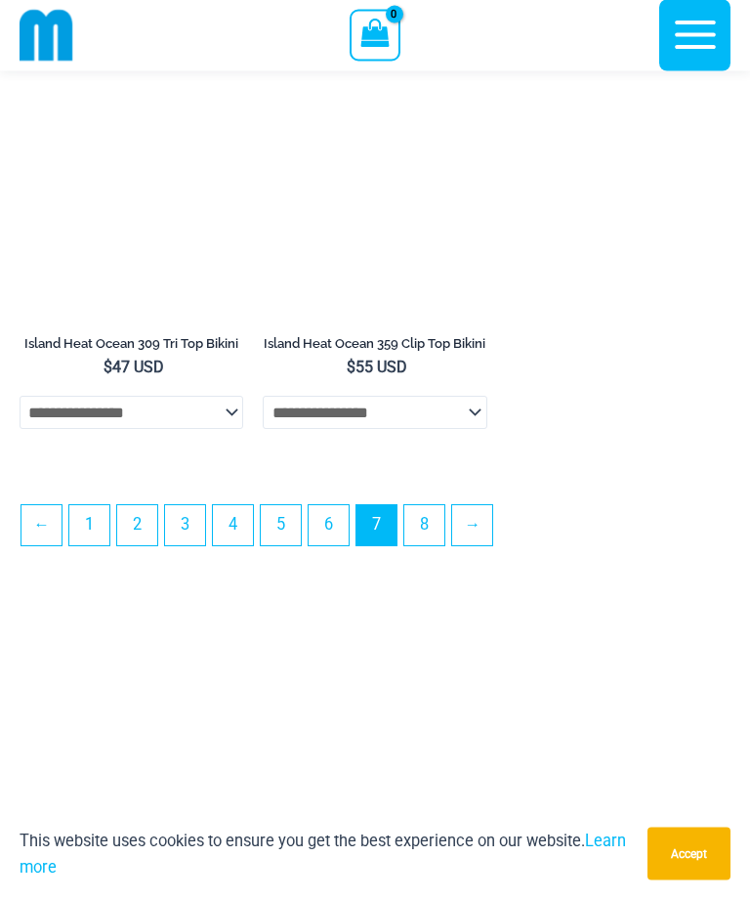
scroll to position [5380, 0]
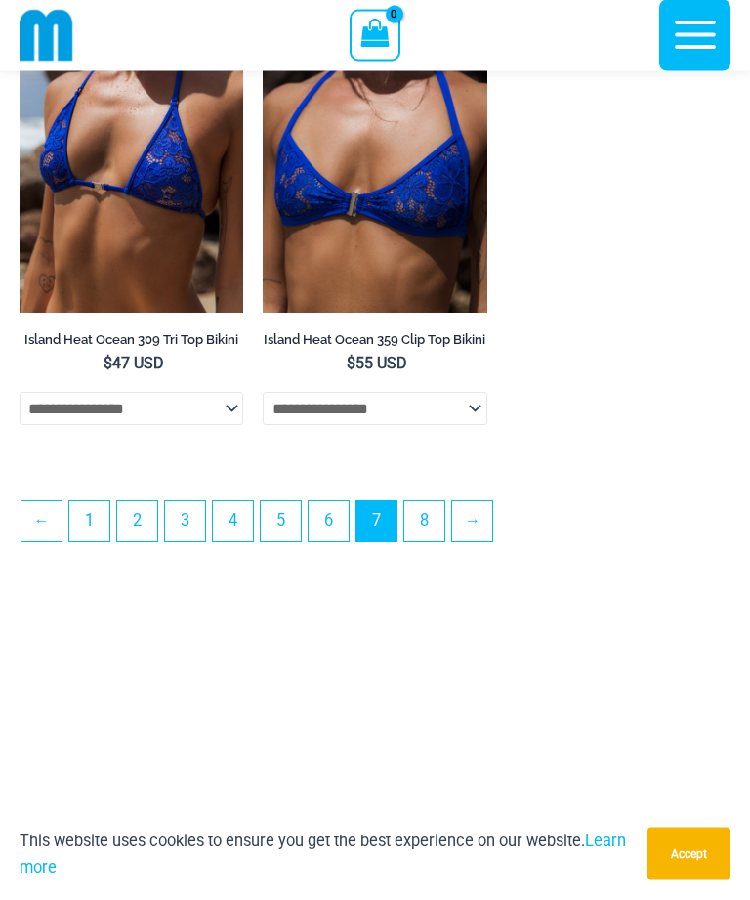
click at [436, 542] on link "8" at bounding box center [425, 522] width 40 height 40
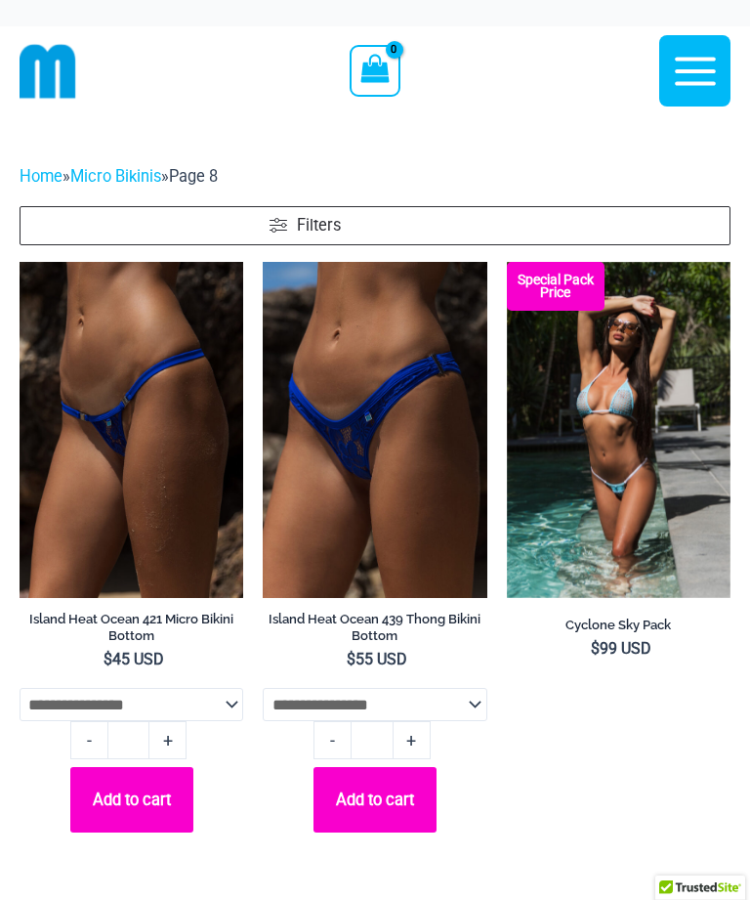
scroll to position [128, 0]
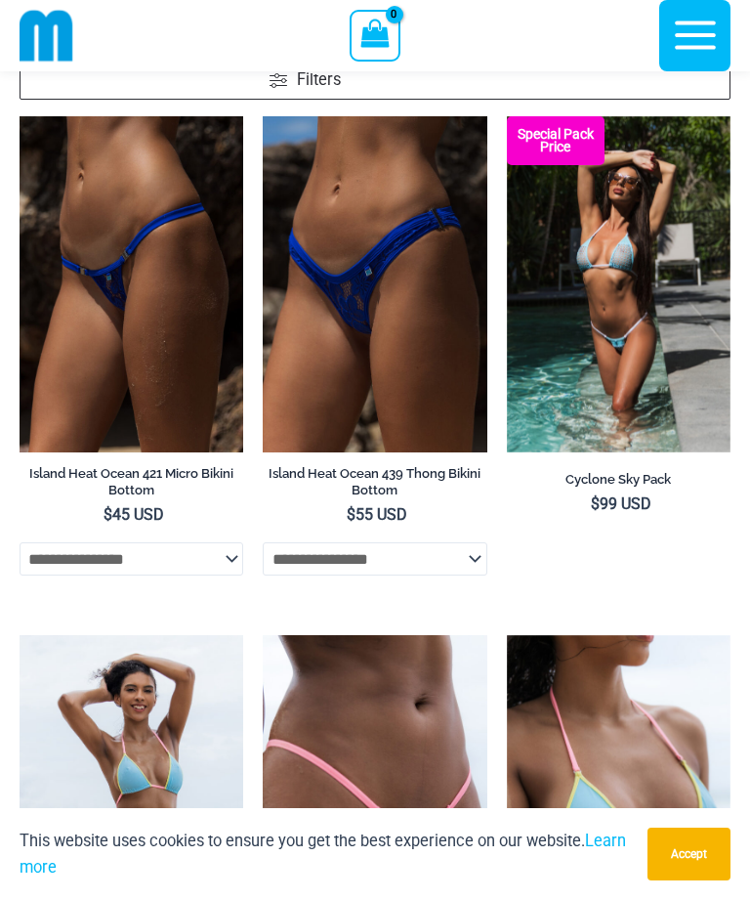
scroll to position [1229, 0]
